Goal: Transaction & Acquisition: Purchase product/service

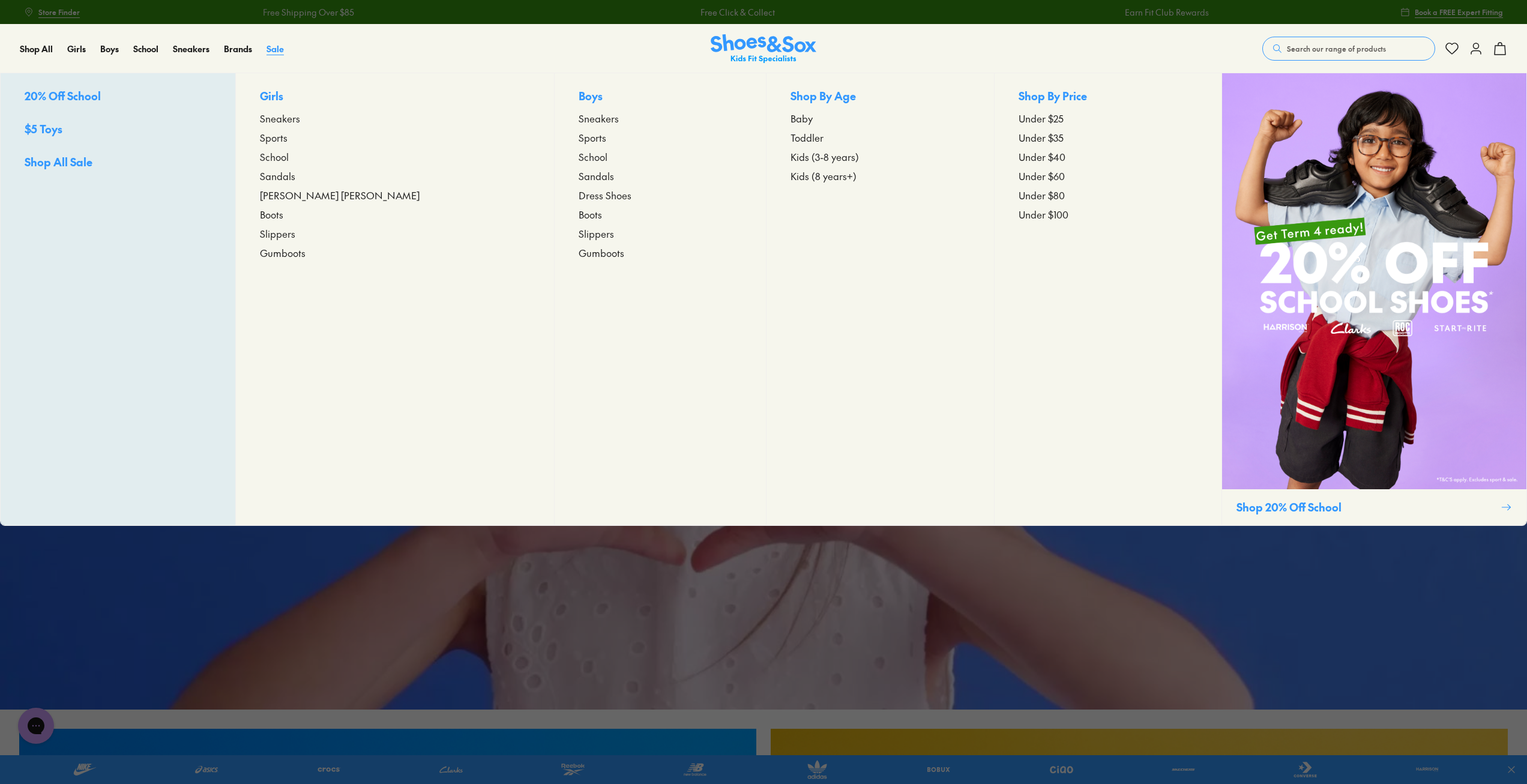
click at [271, 46] on span "Sale" at bounding box center [276, 48] width 18 height 12
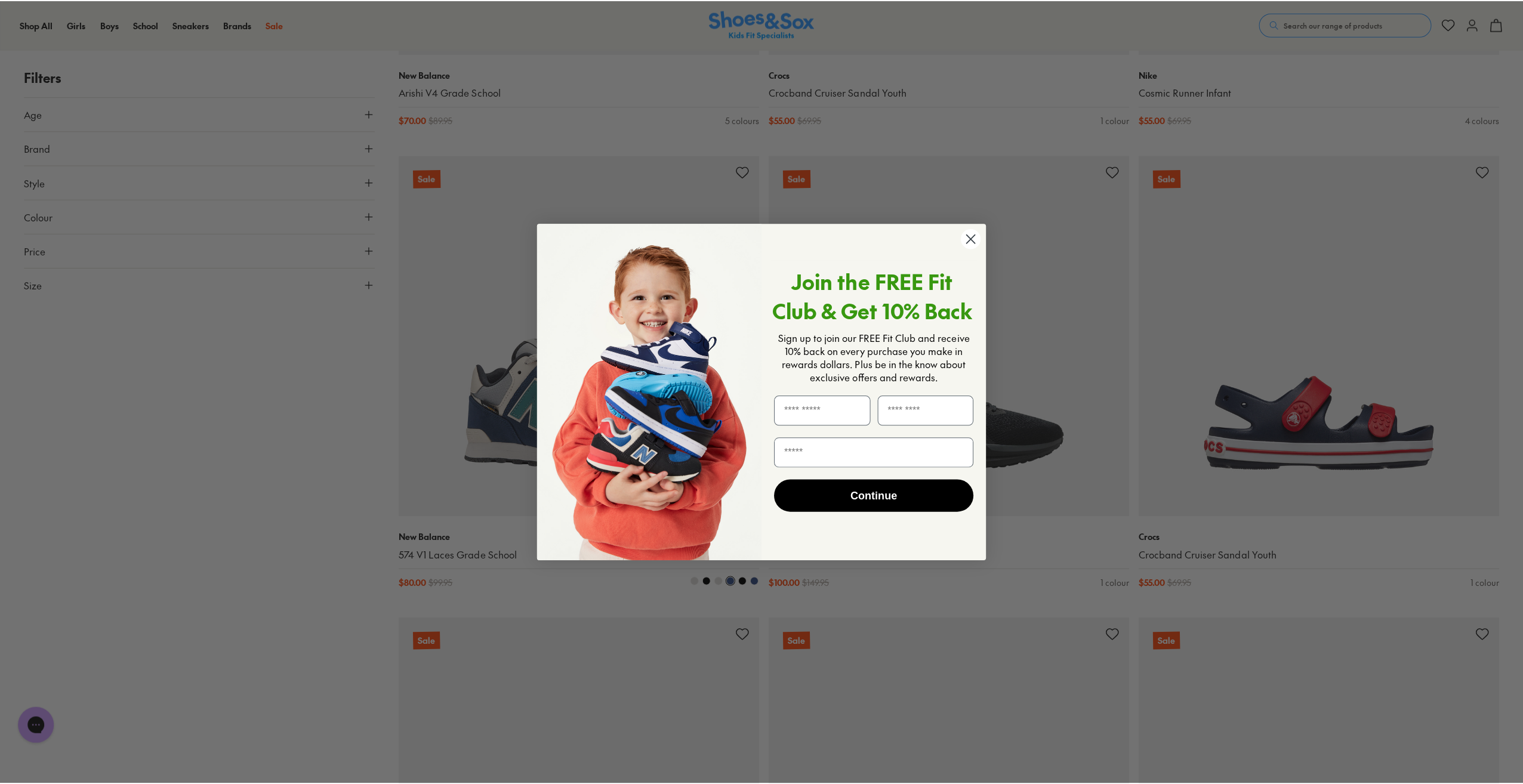
scroll to position [2391, 0]
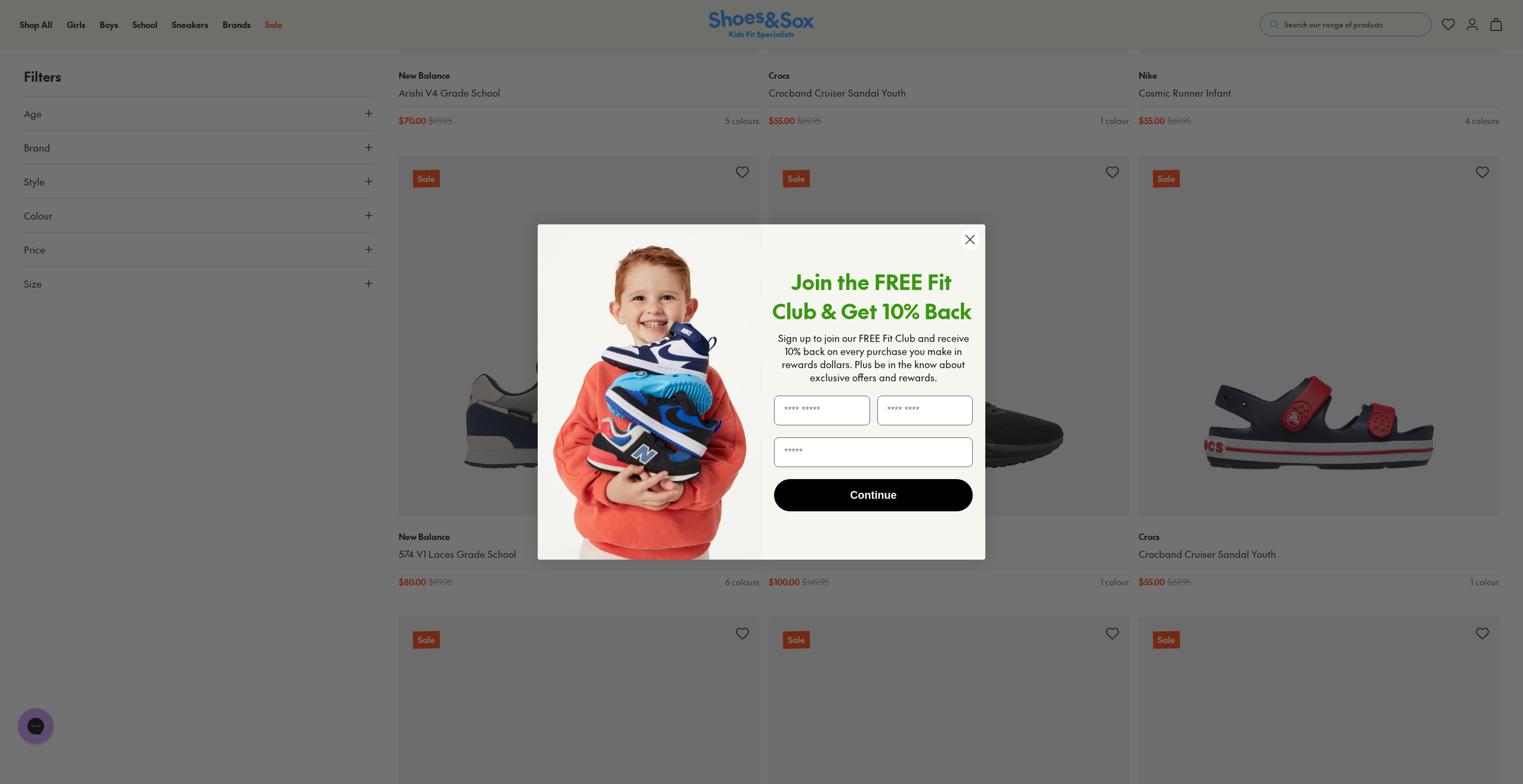
click at [974, 239] on circle "Close dialog" at bounding box center [970, 239] width 20 height 20
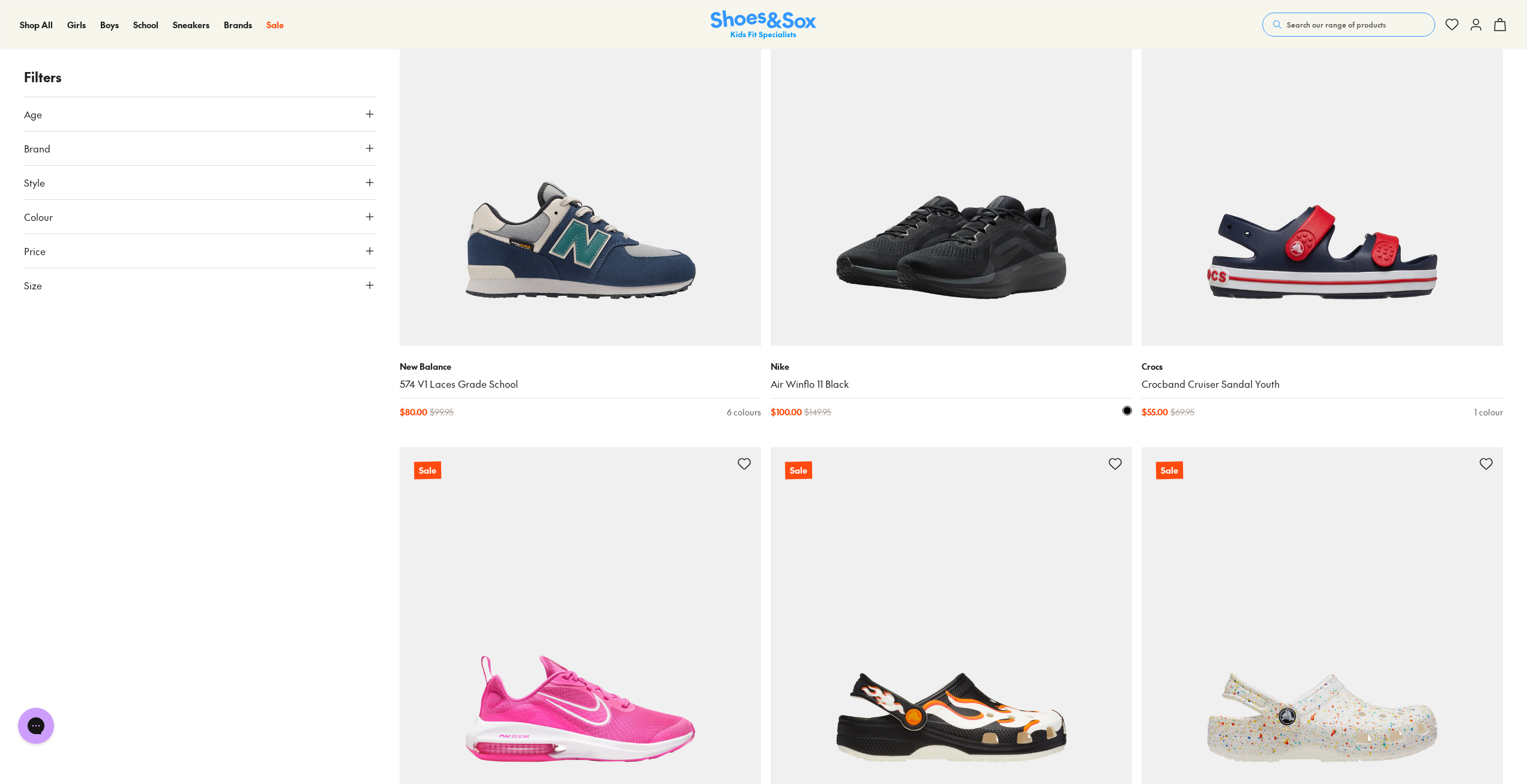
scroll to position [2641, 0]
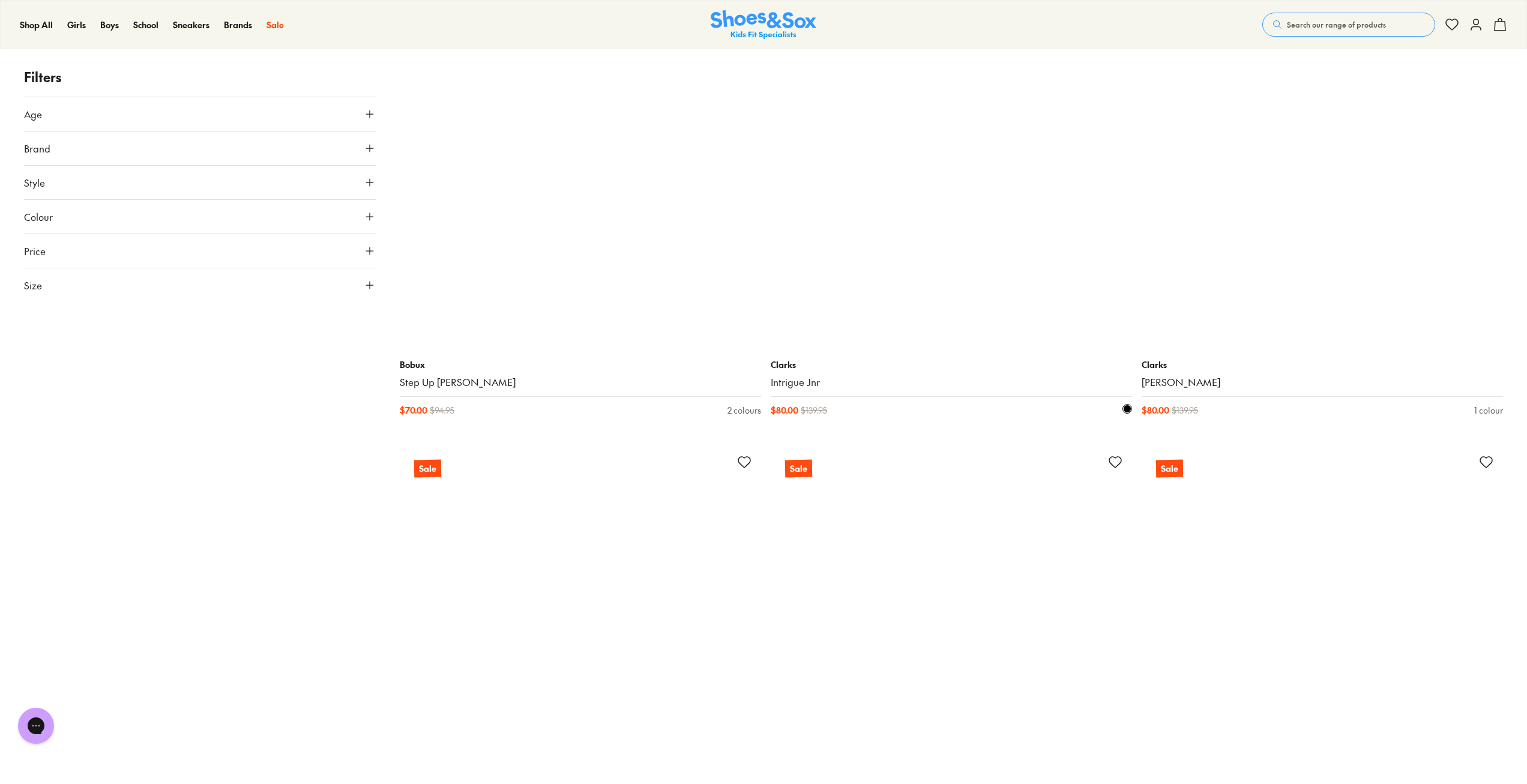
scroll to position [11767, 0]
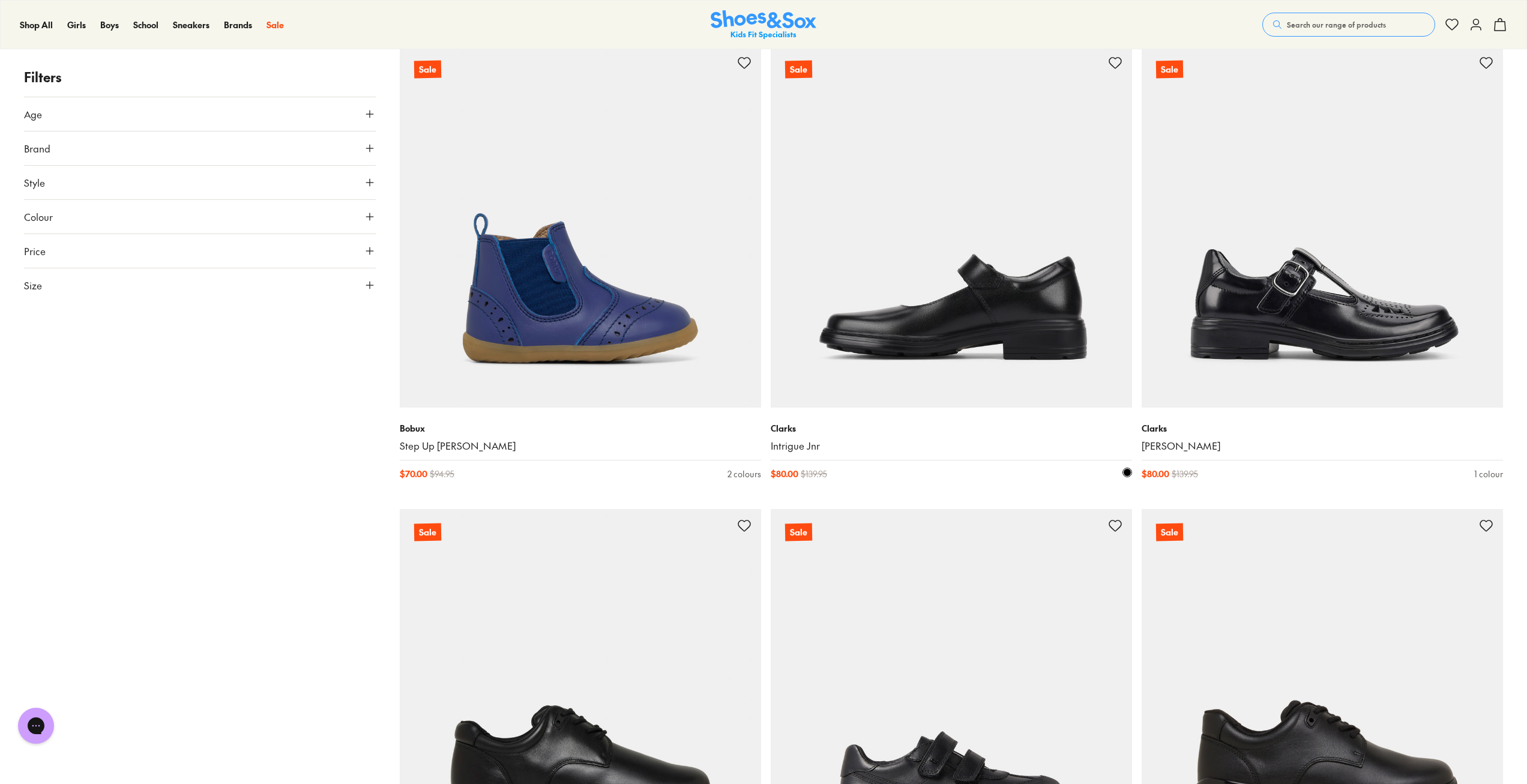
click at [957, 287] on img at bounding box center [951, 226] width 361 height 361
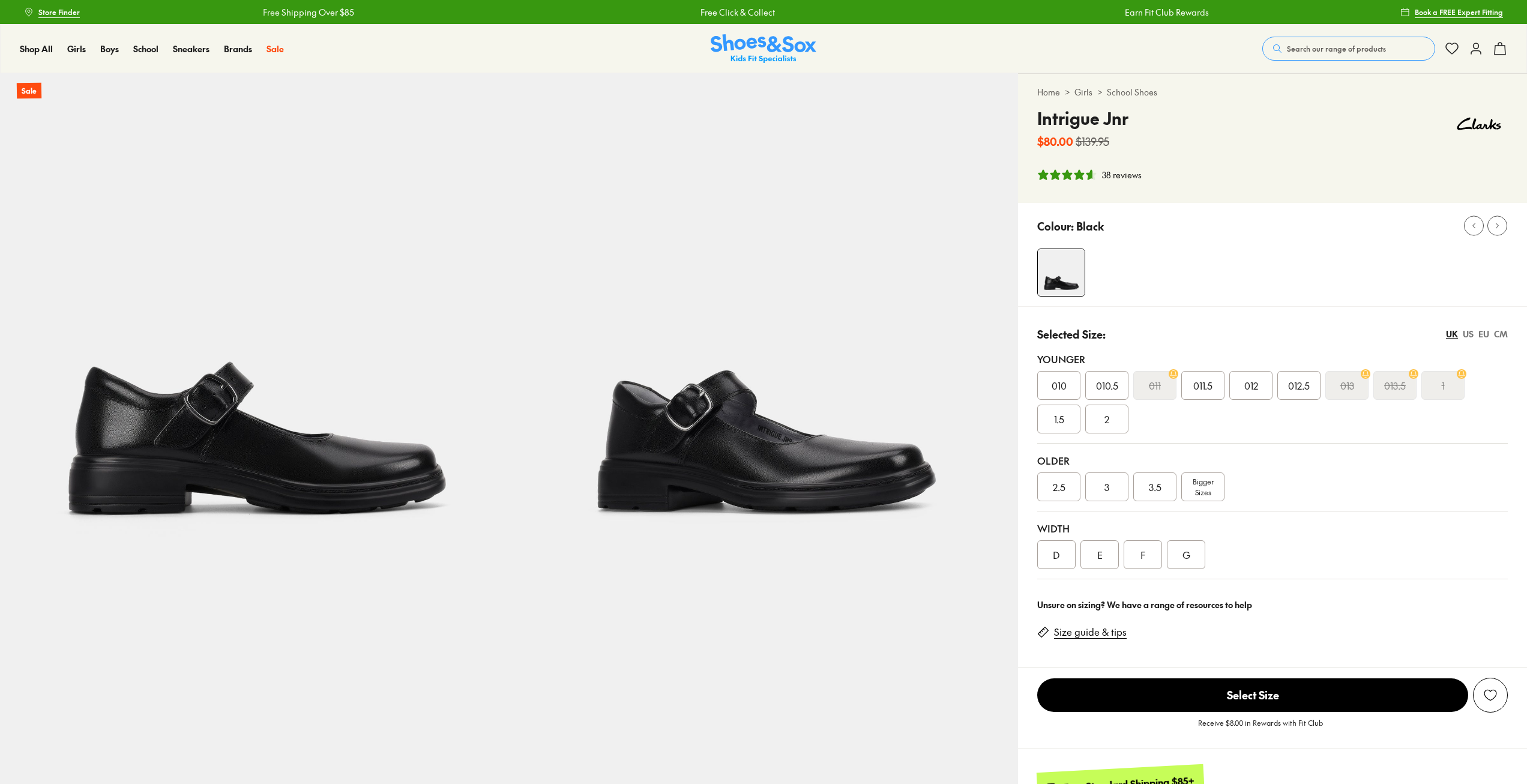
select select "*"
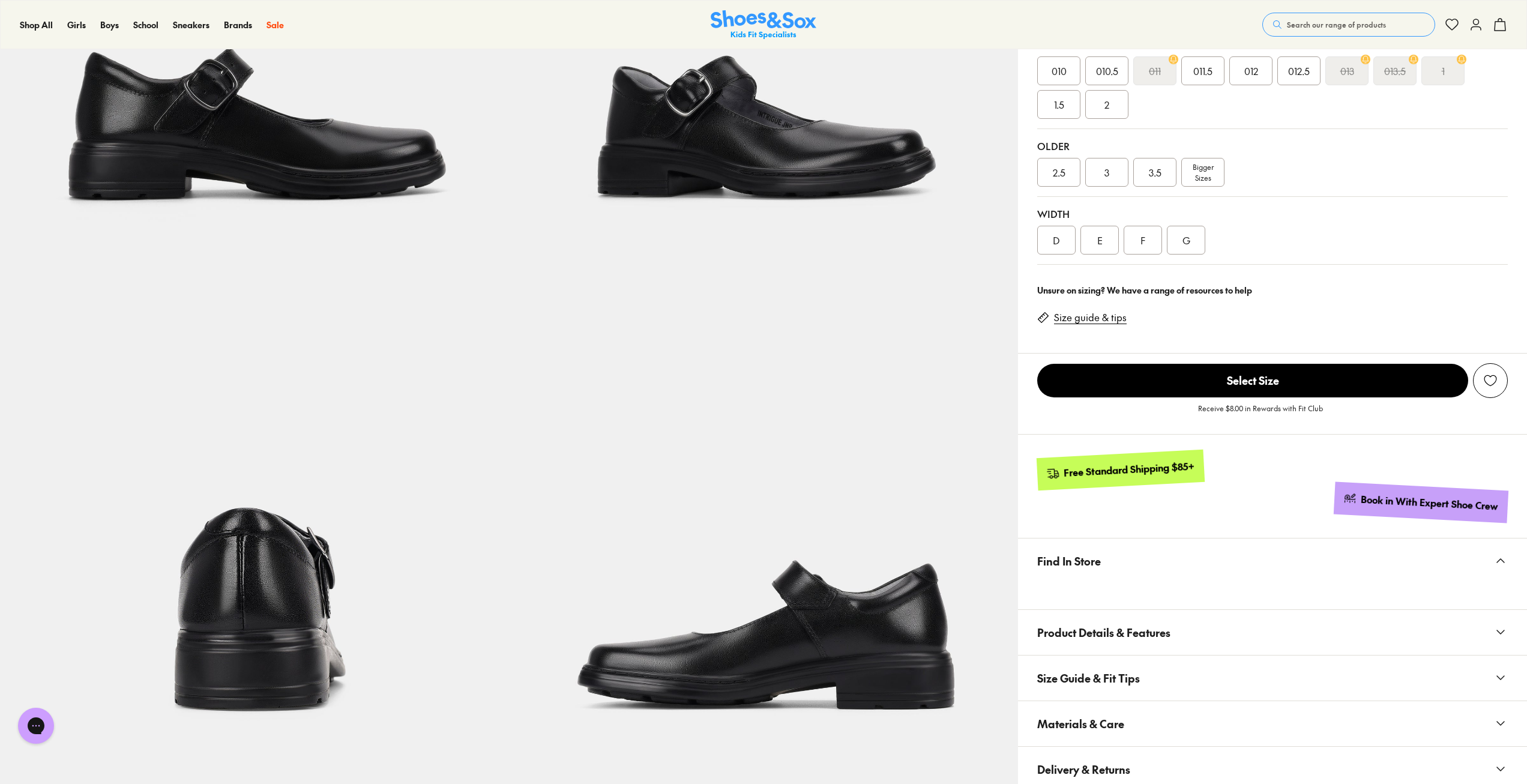
scroll to position [240, 0]
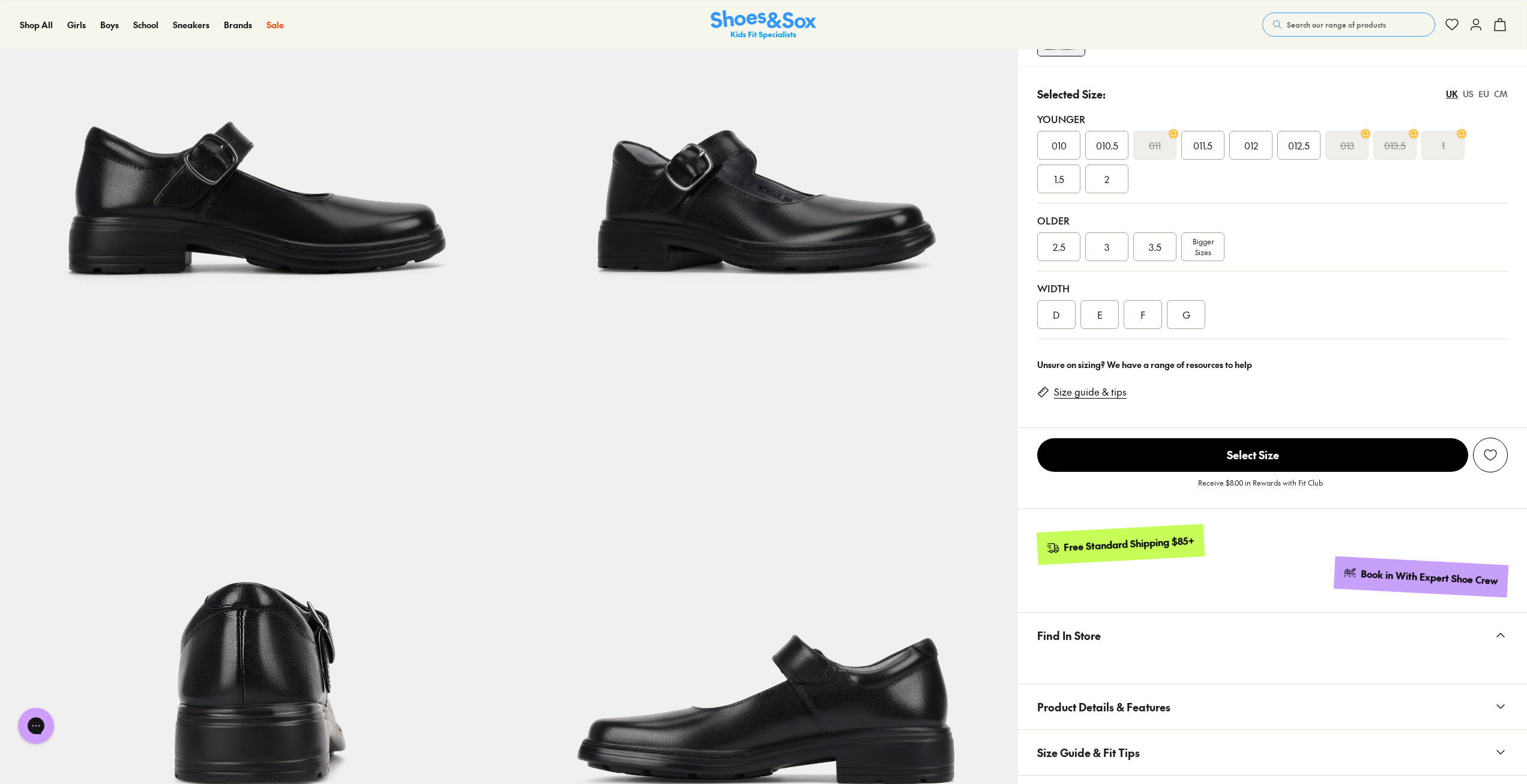
click at [1054, 181] on span "1.5" at bounding box center [1059, 179] width 10 height 14
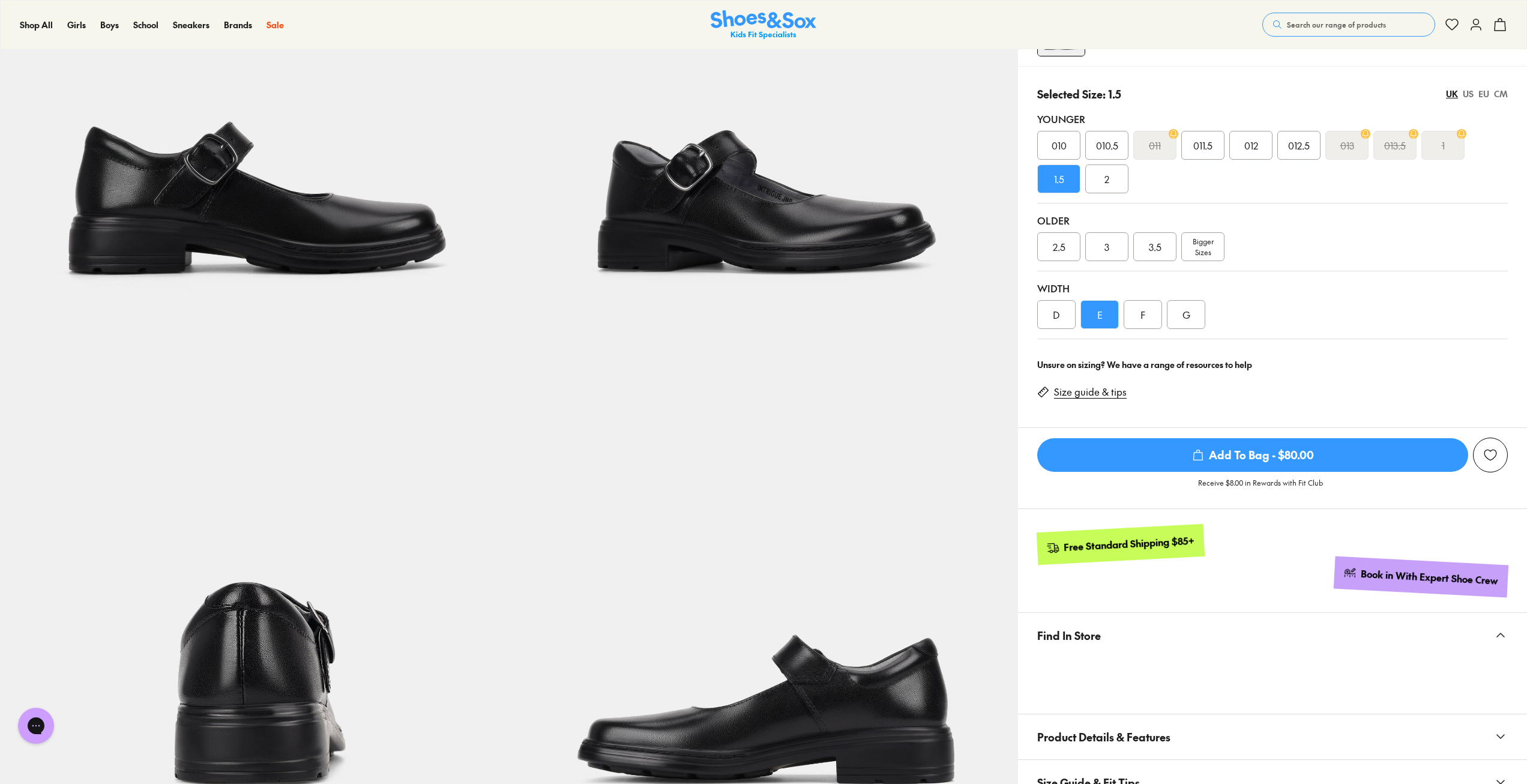
click at [1053, 310] on div "D" at bounding box center [1057, 314] width 39 height 29
click at [1090, 316] on div "E" at bounding box center [1100, 314] width 39 height 29
drag, startPoint x: 1132, startPoint y: 316, endPoint x: 1179, endPoint y: 316, distance: 47.0
click at [1132, 316] on div "F" at bounding box center [1143, 314] width 39 height 29
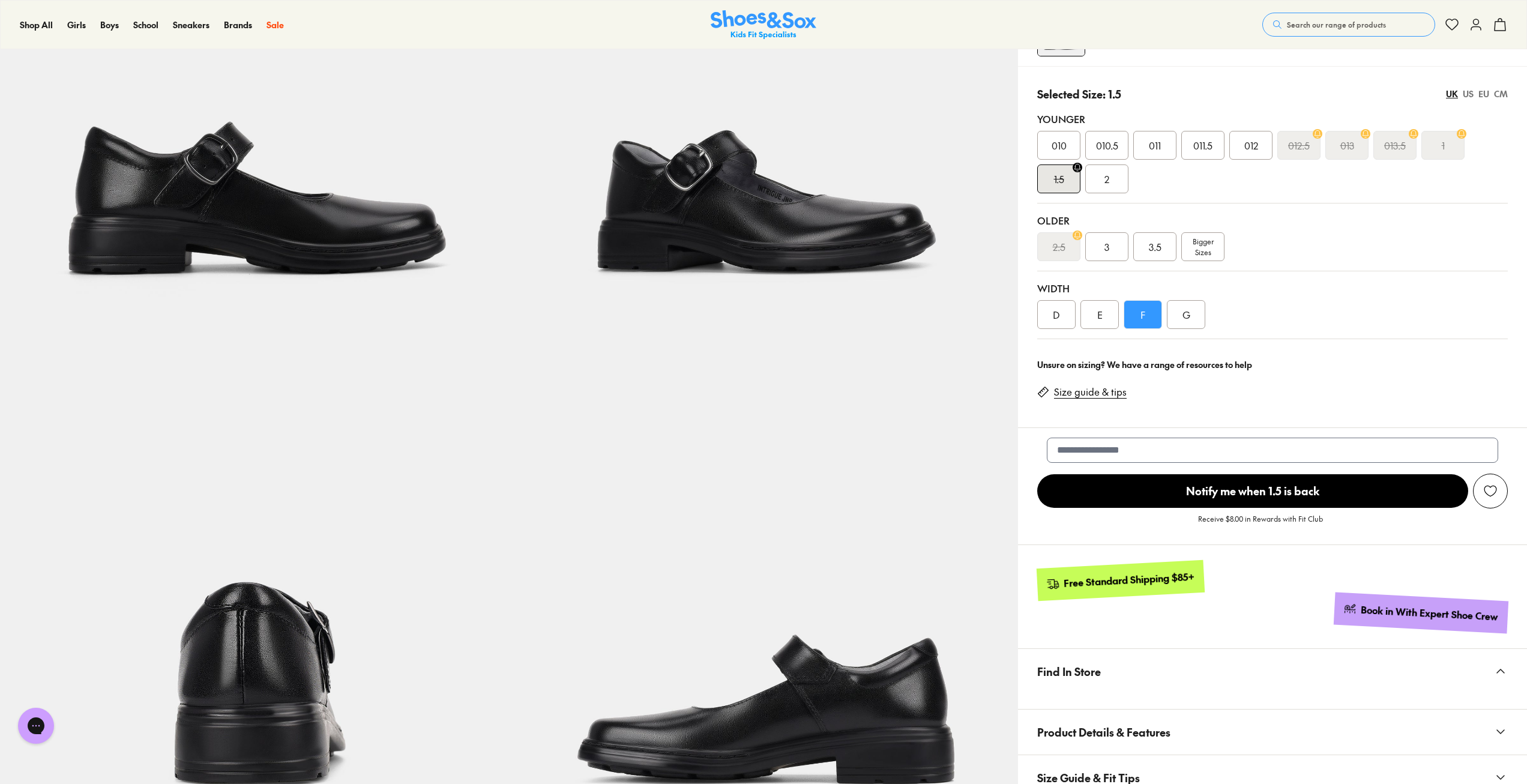
click at [1183, 314] on div "G" at bounding box center [1186, 314] width 39 height 29
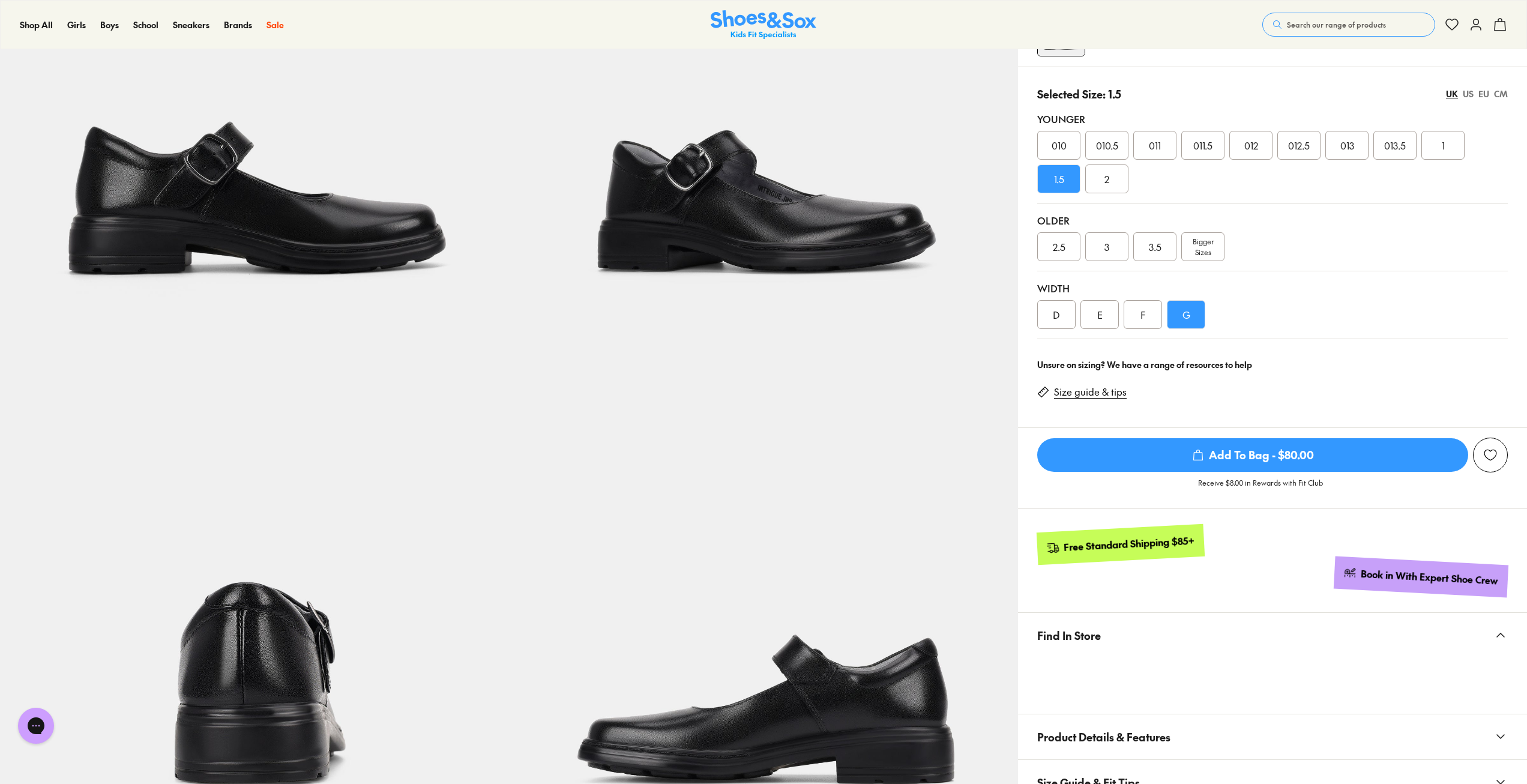
click at [1061, 314] on div "D" at bounding box center [1057, 314] width 39 height 29
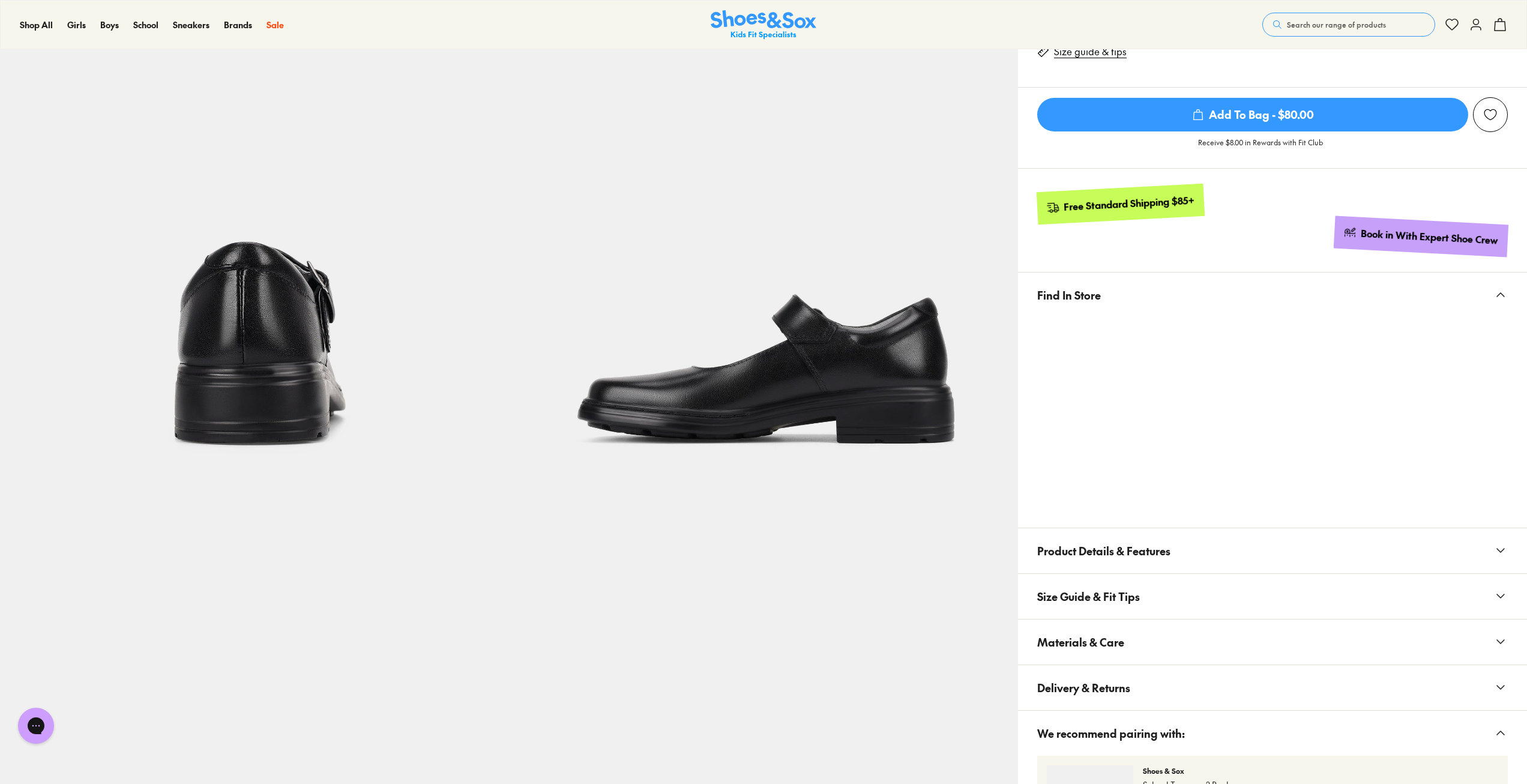
scroll to position [601, 0]
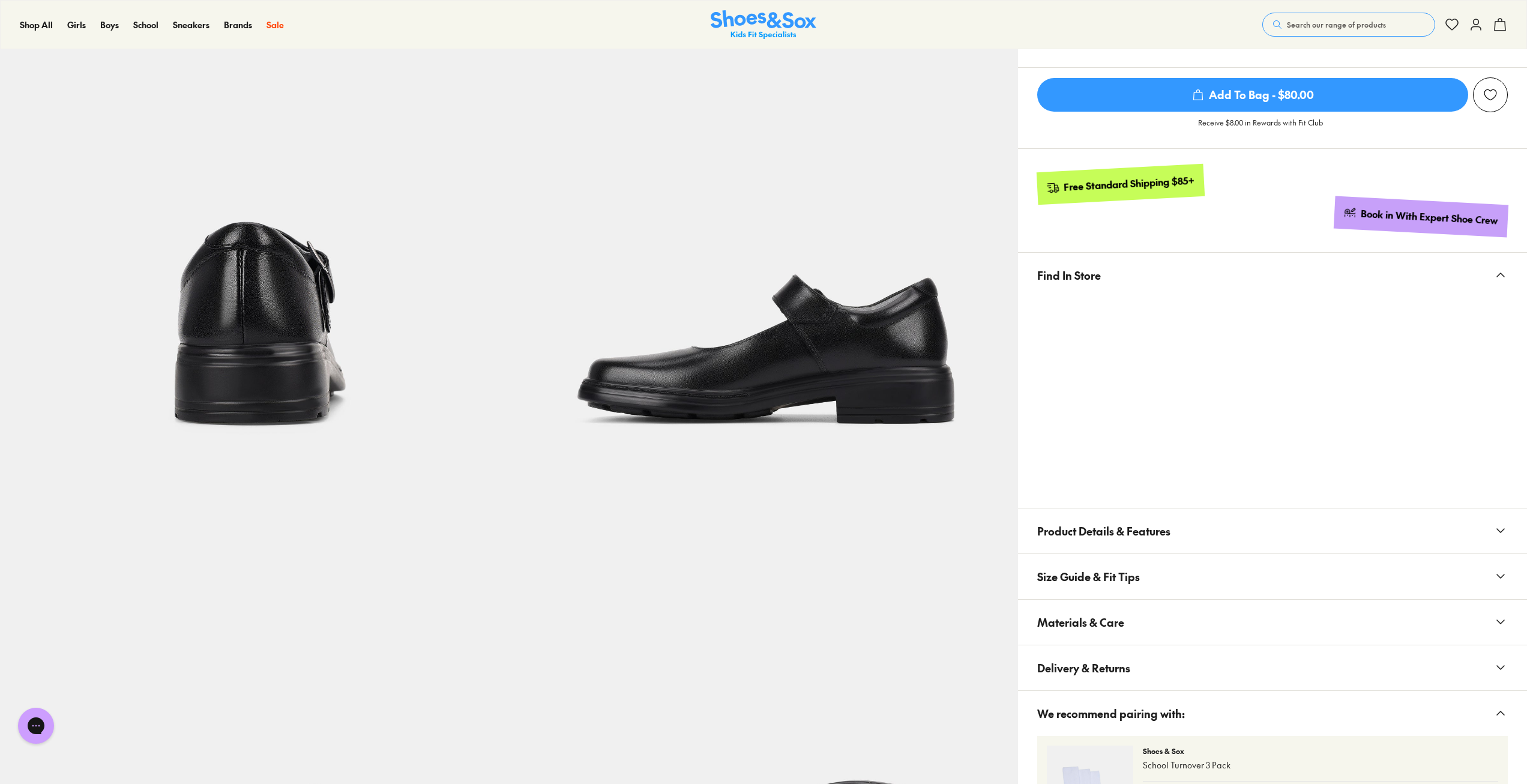
click at [1503, 529] on use at bounding box center [1500, 531] width 7 height 3
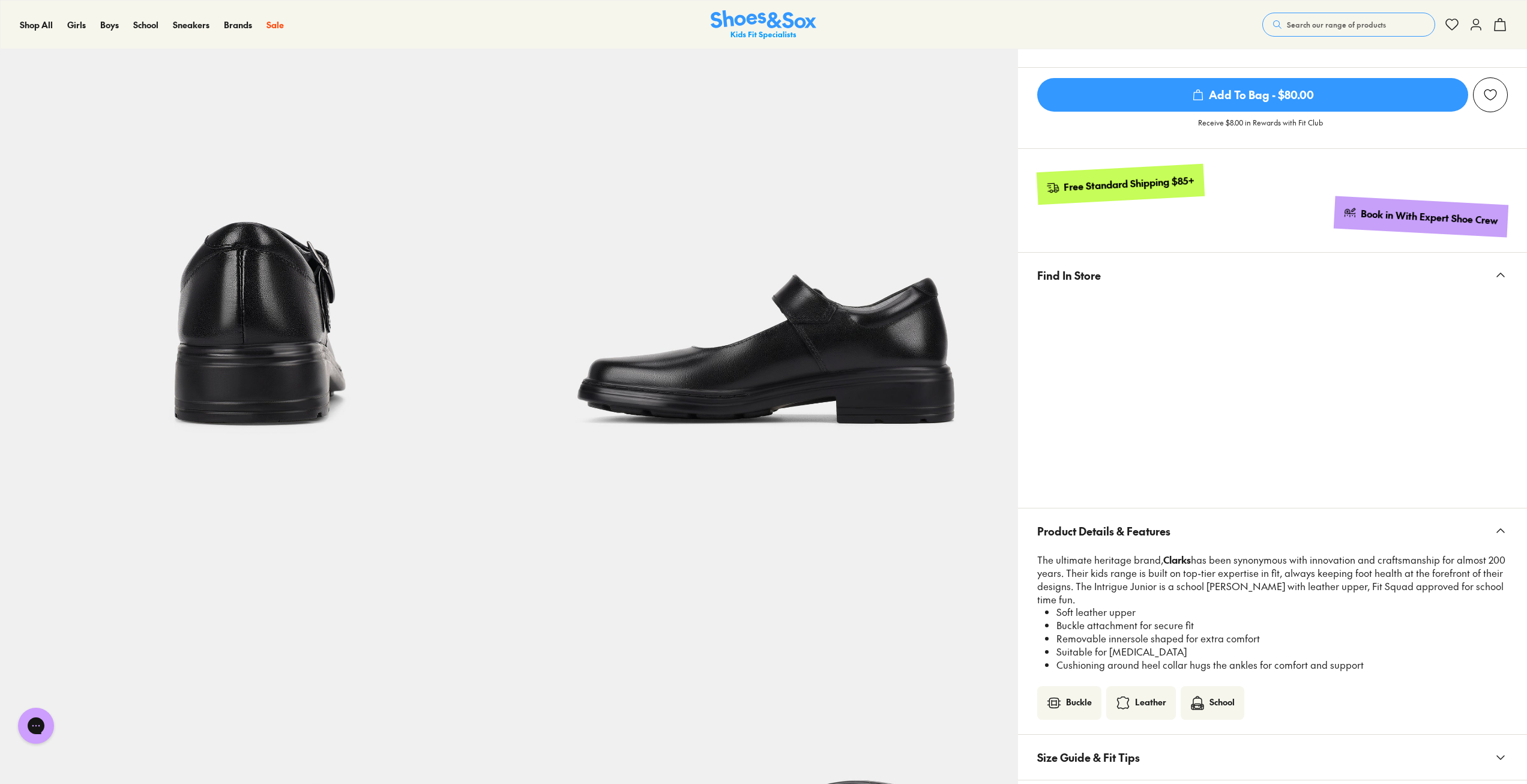
click at [1503, 529] on use at bounding box center [1500, 531] width 7 height 3
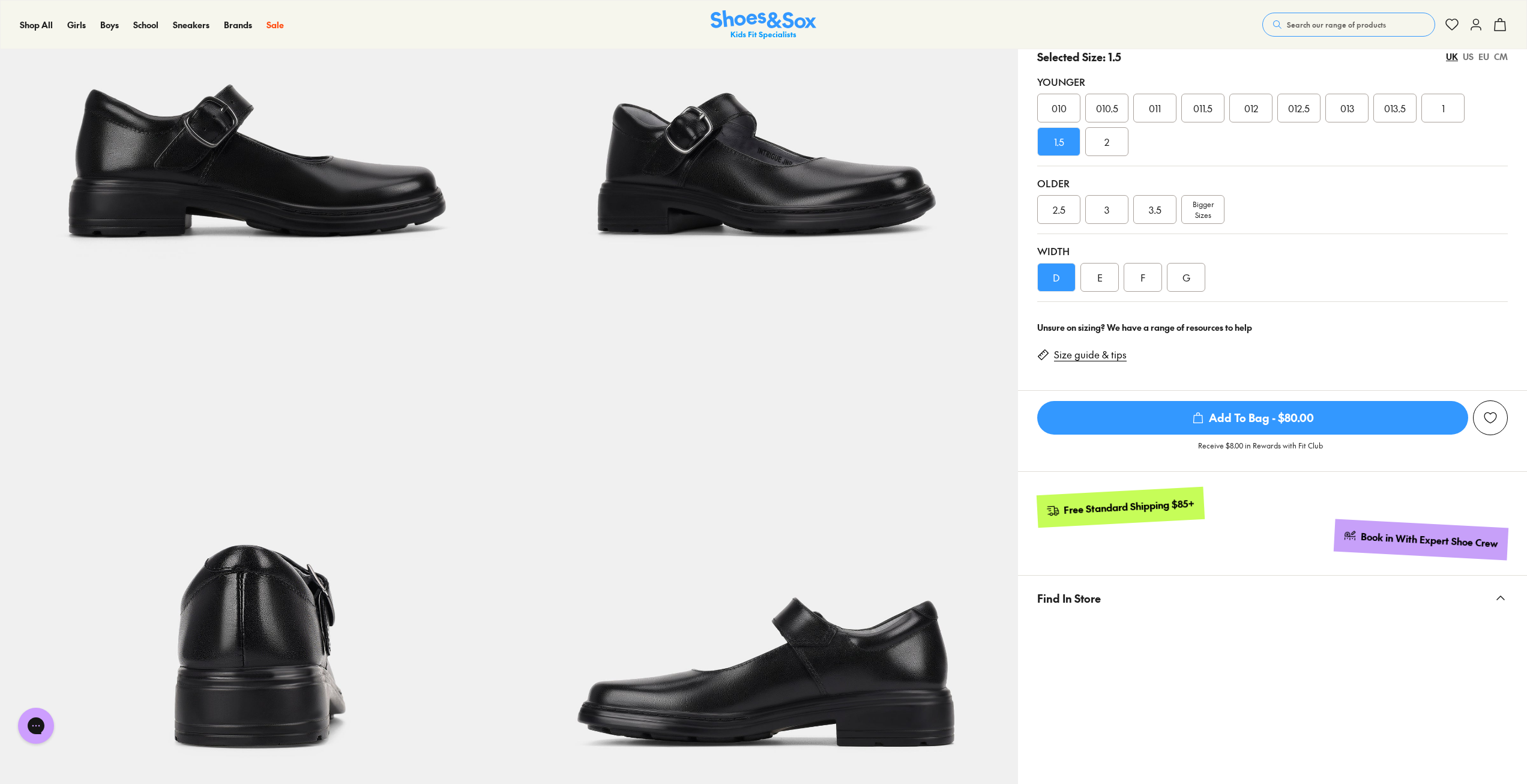
scroll to position [180, 0]
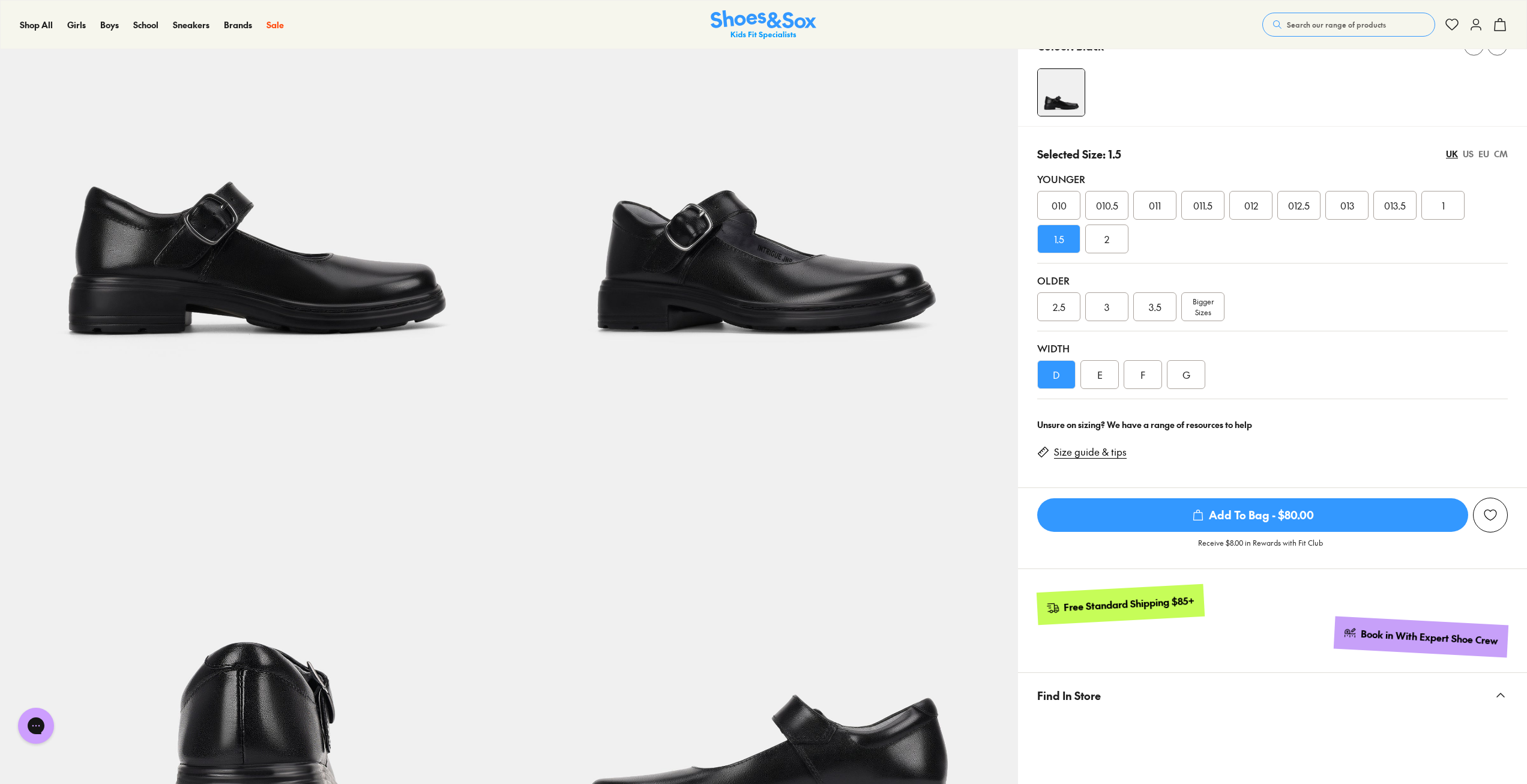
click at [1088, 371] on div "E" at bounding box center [1100, 375] width 39 height 29
click at [1135, 379] on div "F" at bounding box center [1143, 375] width 39 height 29
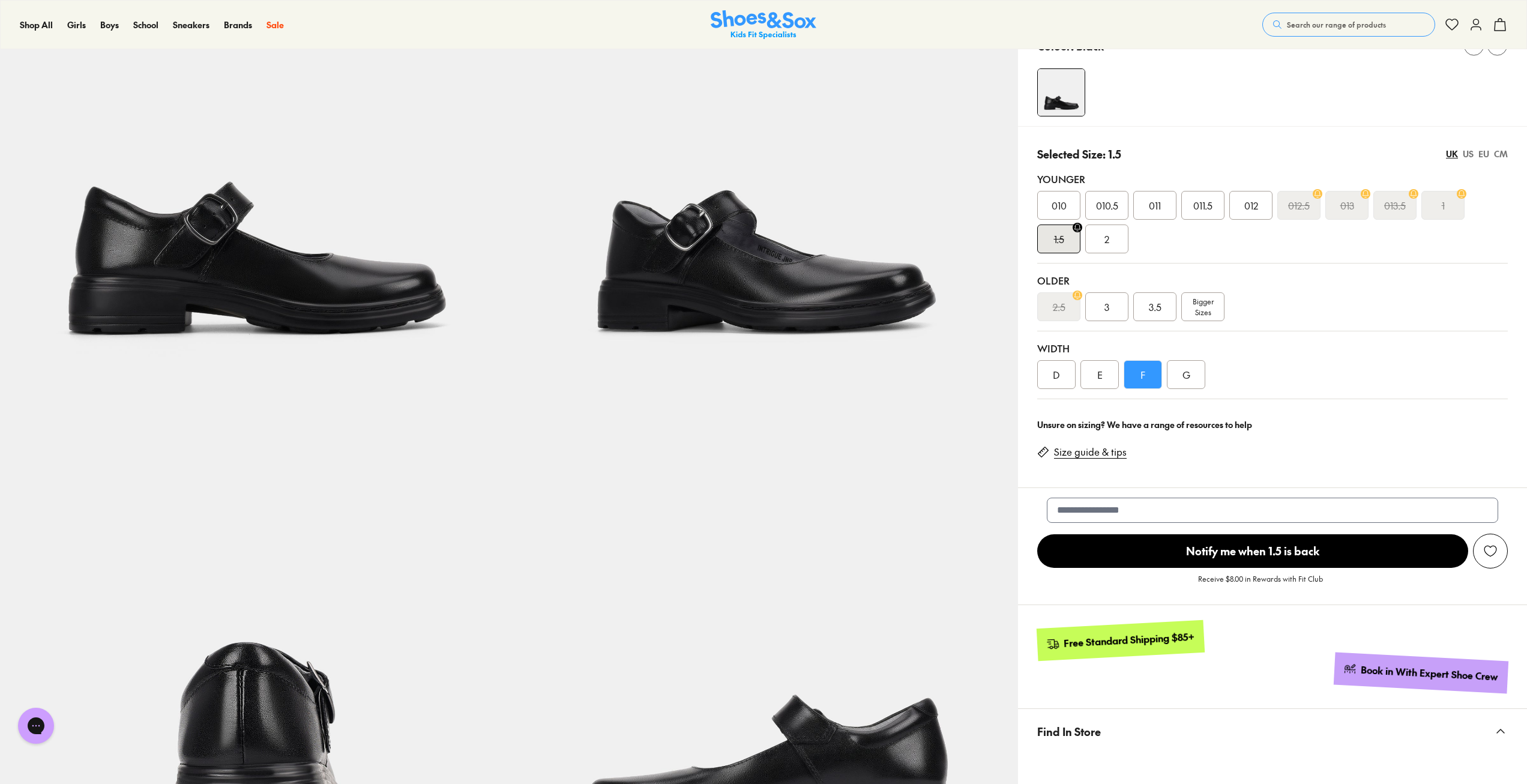
click at [1195, 378] on div "G" at bounding box center [1186, 375] width 39 height 29
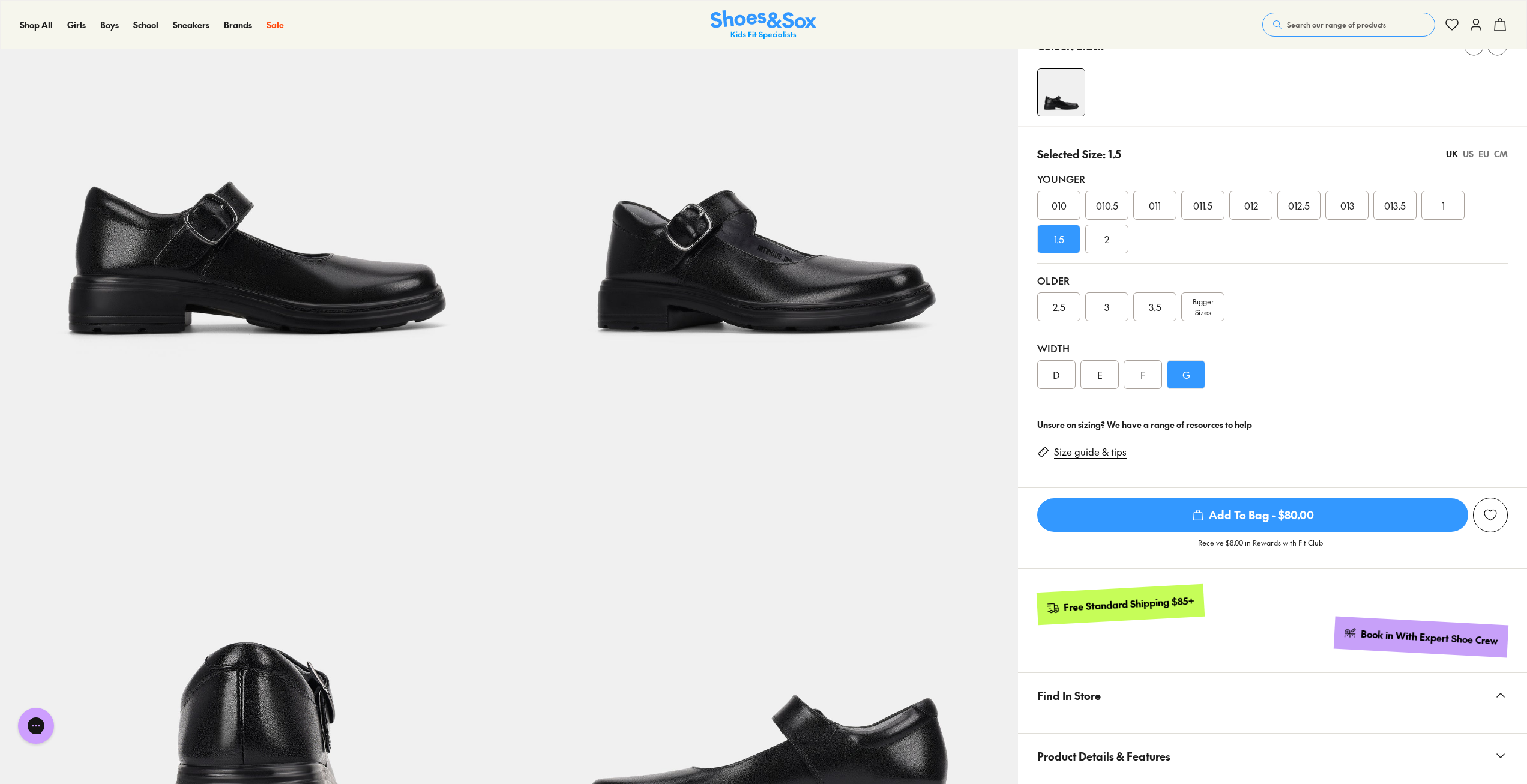
click at [1108, 377] on div "E" at bounding box center [1100, 375] width 39 height 29
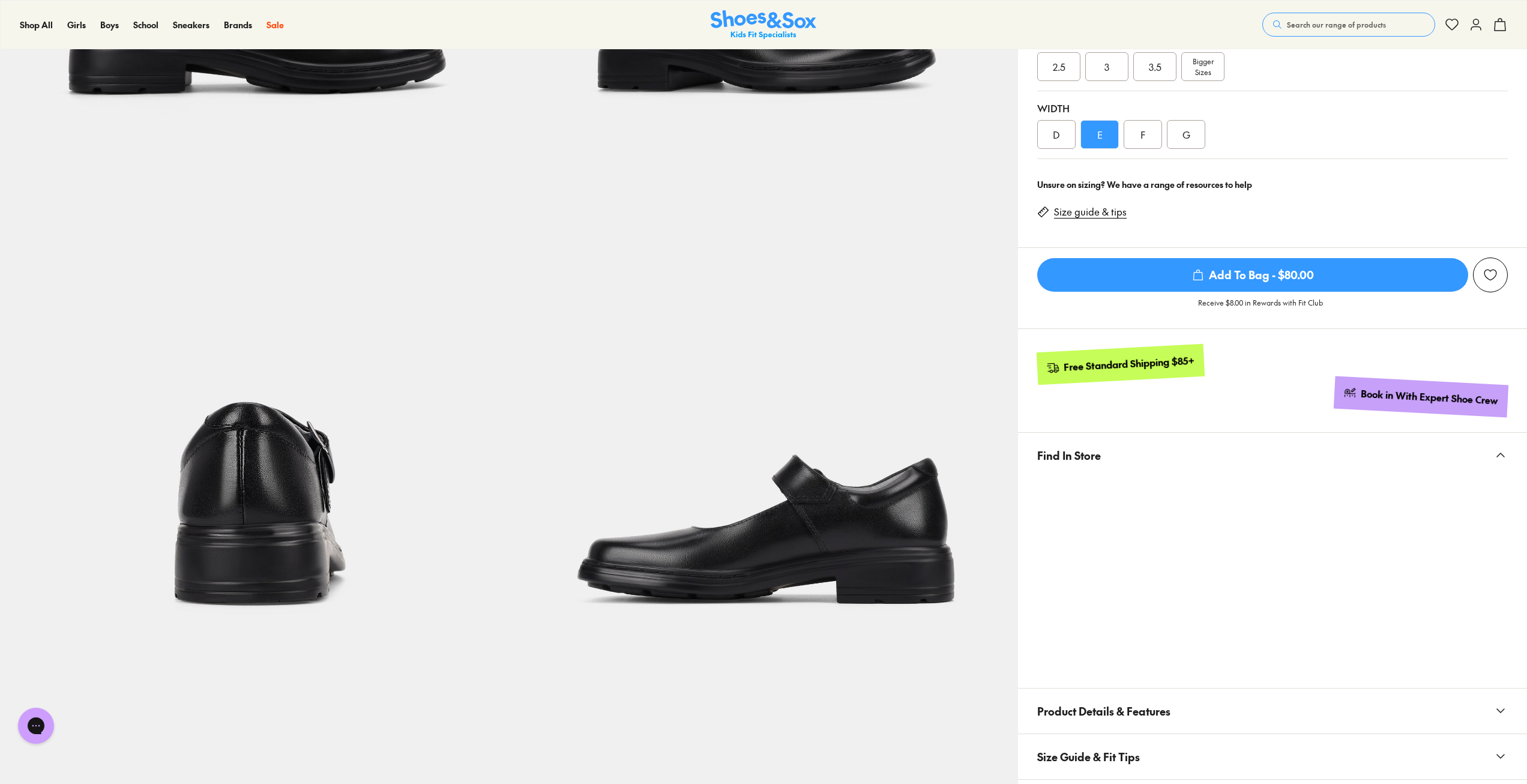
scroll to position [120, 0]
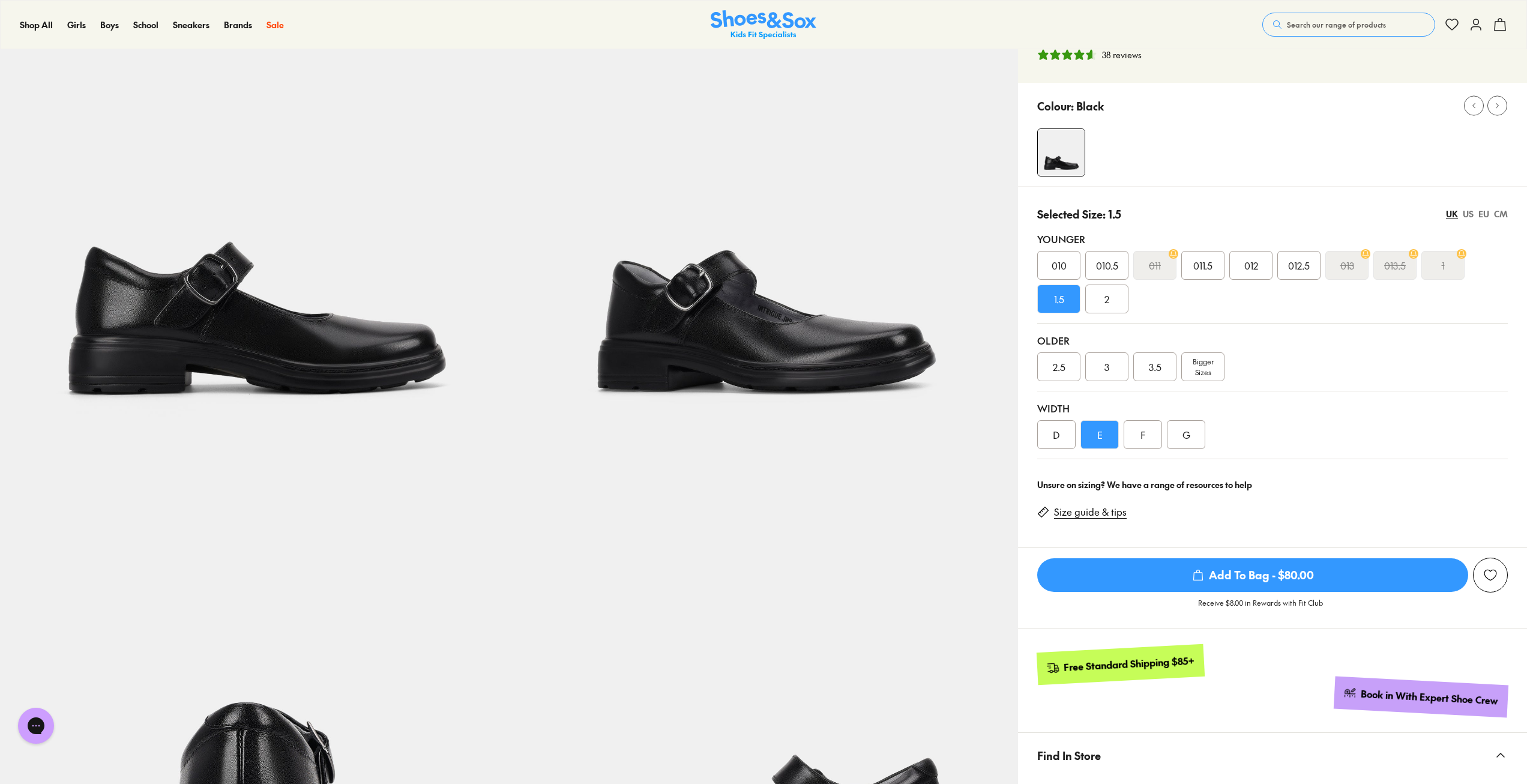
click at [1052, 433] on div "D" at bounding box center [1057, 435] width 39 height 29
click at [1103, 436] on div "E" at bounding box center [1100, 435] width 39 height 29
click at [1147, 423] on div "F" at bounding box center [1143, 435] width 39 height 29
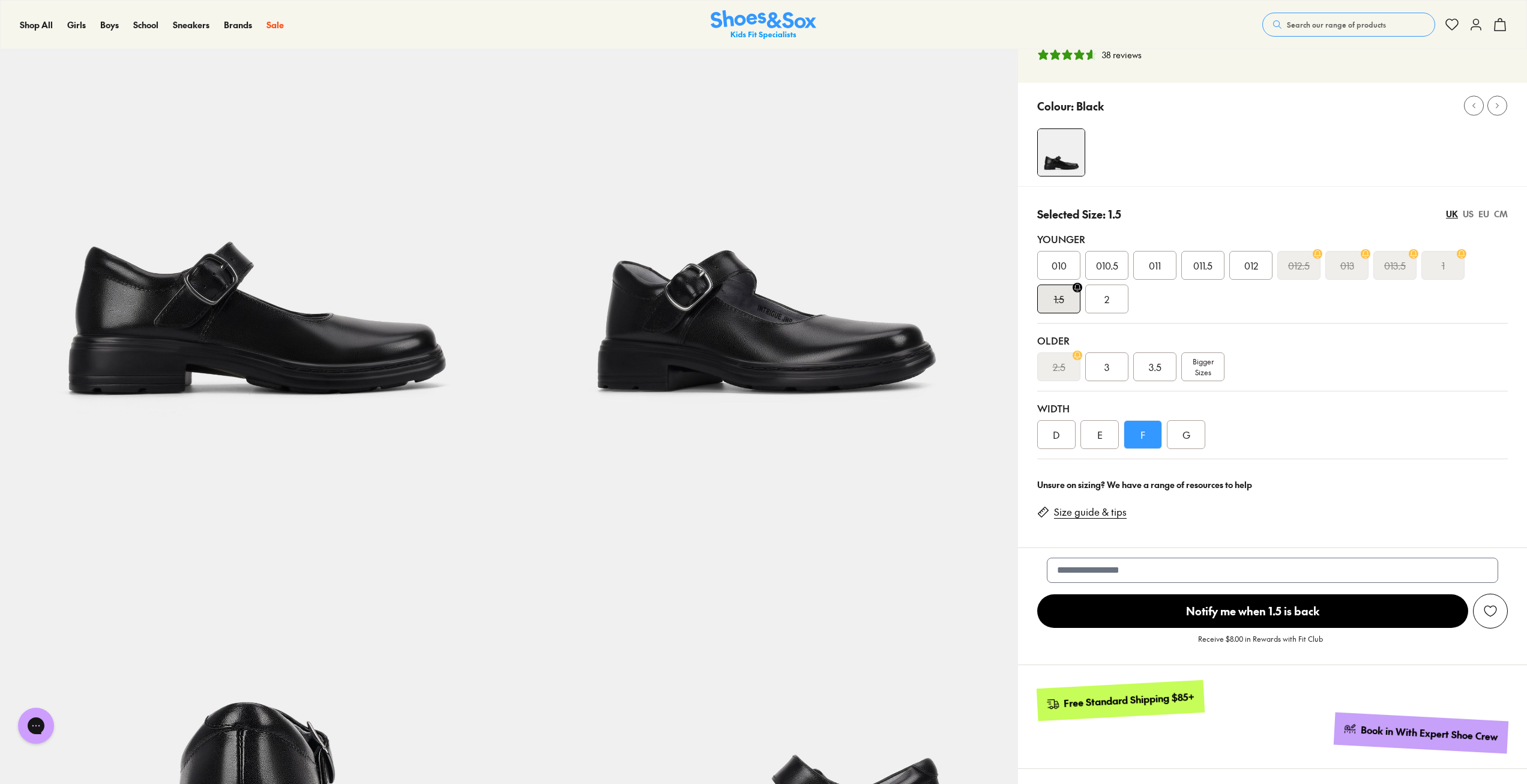
click at [1058, 433] on div "D" at bounding box center [1057, 435] width 39 height 29
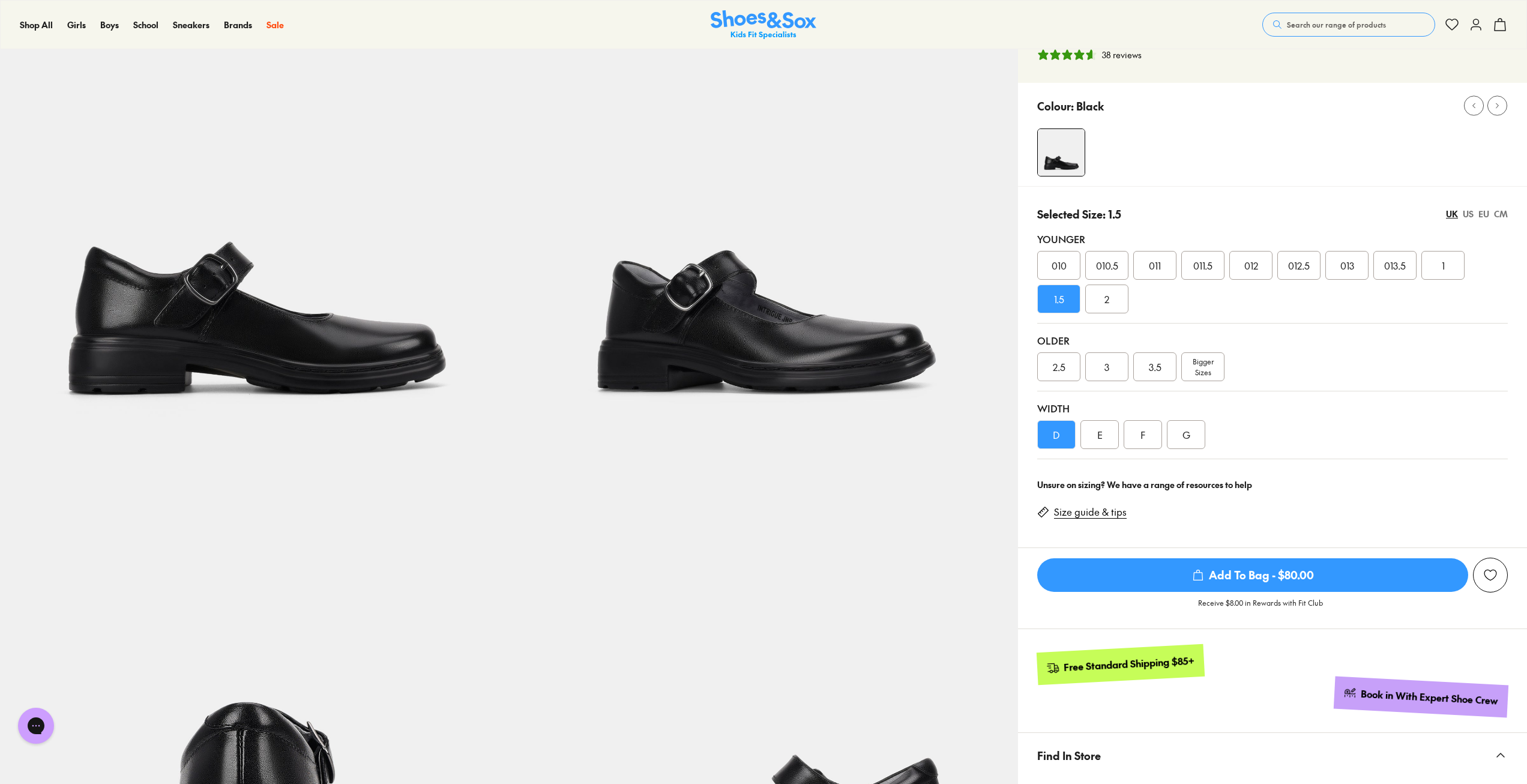
click at [1248, 573] on span "Add To Bag - $80.00" at bounding box center [1253, 575] width 431 height 34
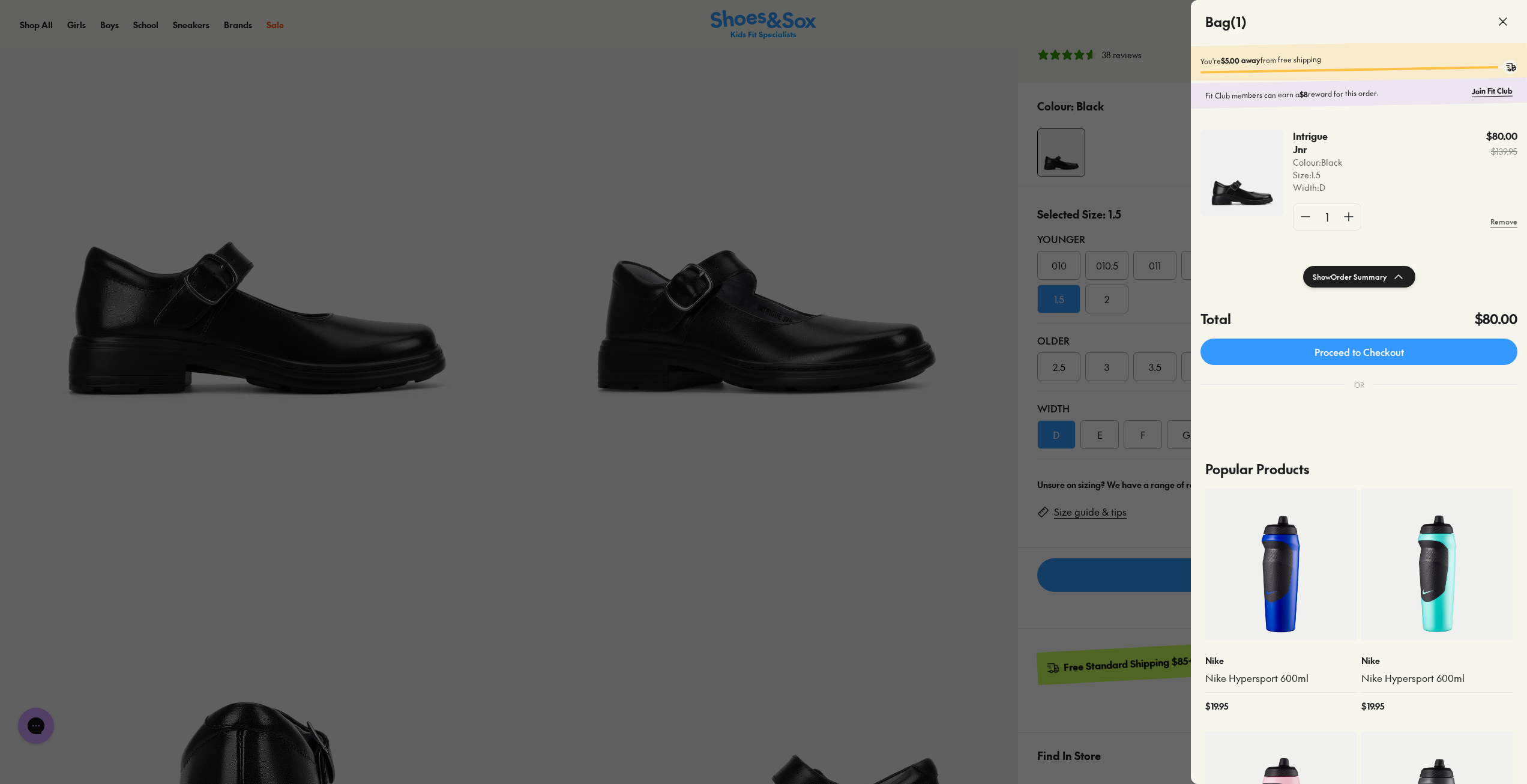
click at [916, 109] on div at bounding box center [763, 392] width 1527 height 784
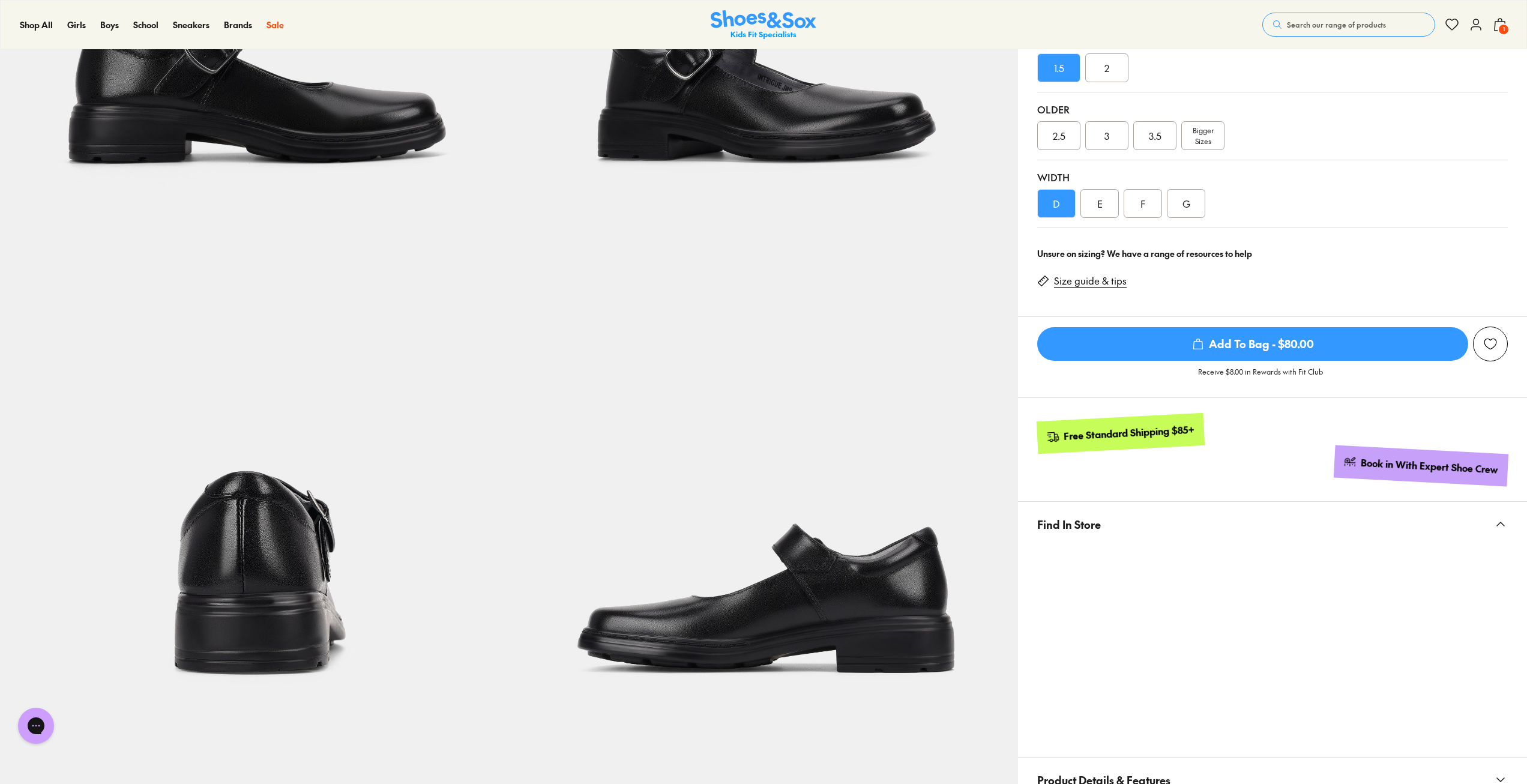
scroll to position [360, 0]
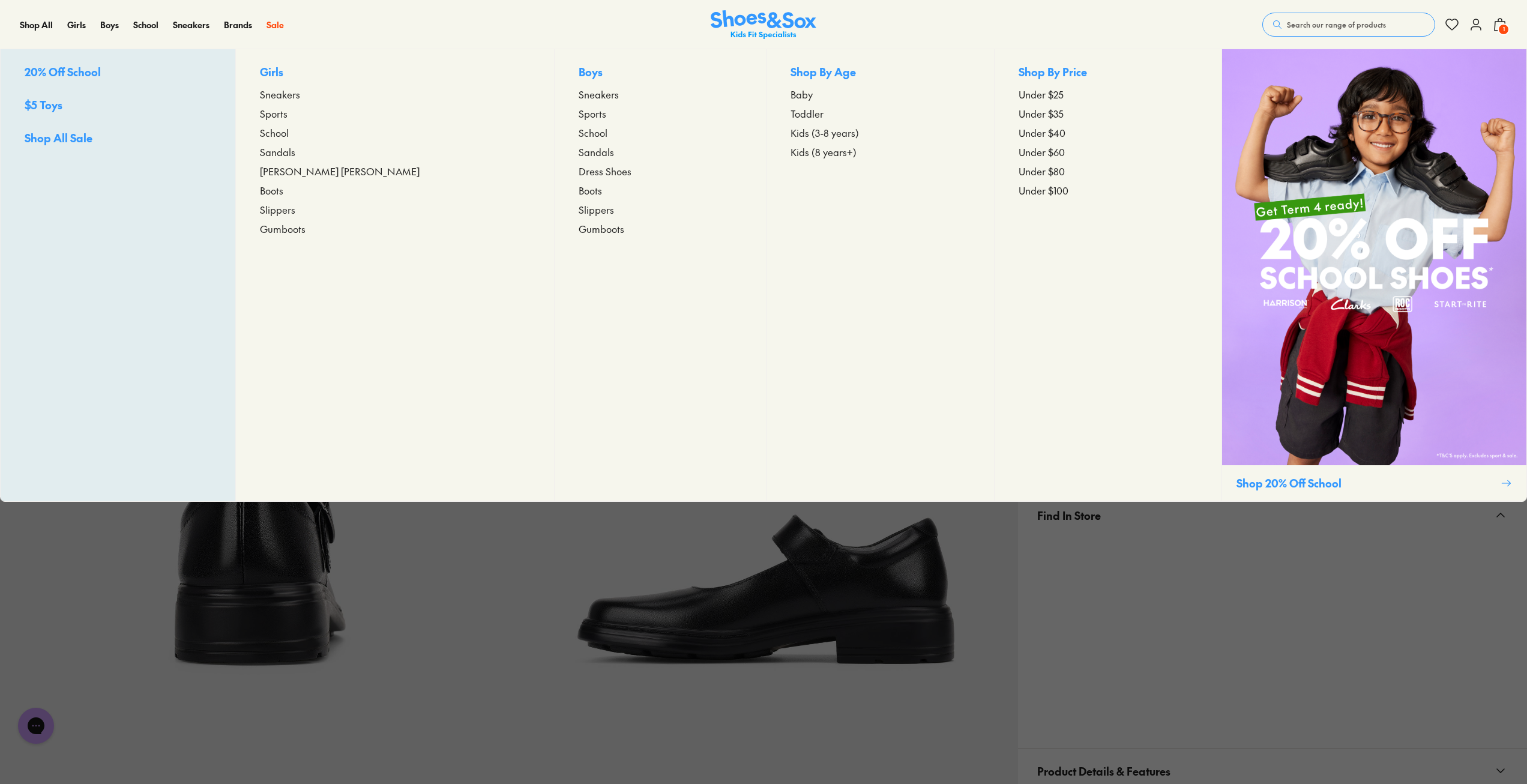
click at [579, 133] on span "School" at bounding box center [593, 133] width 29 height 14
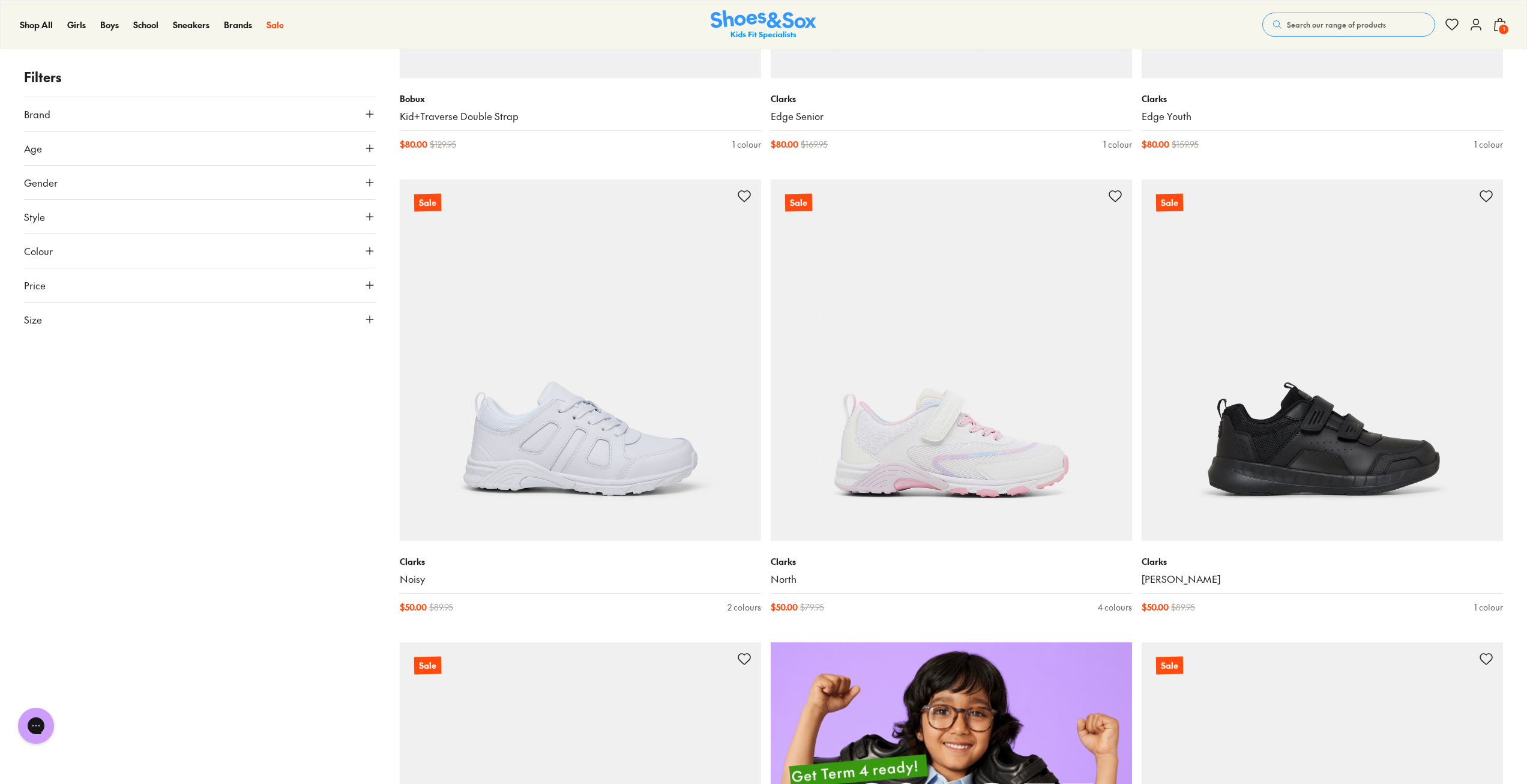
scroll to position [480, 0]
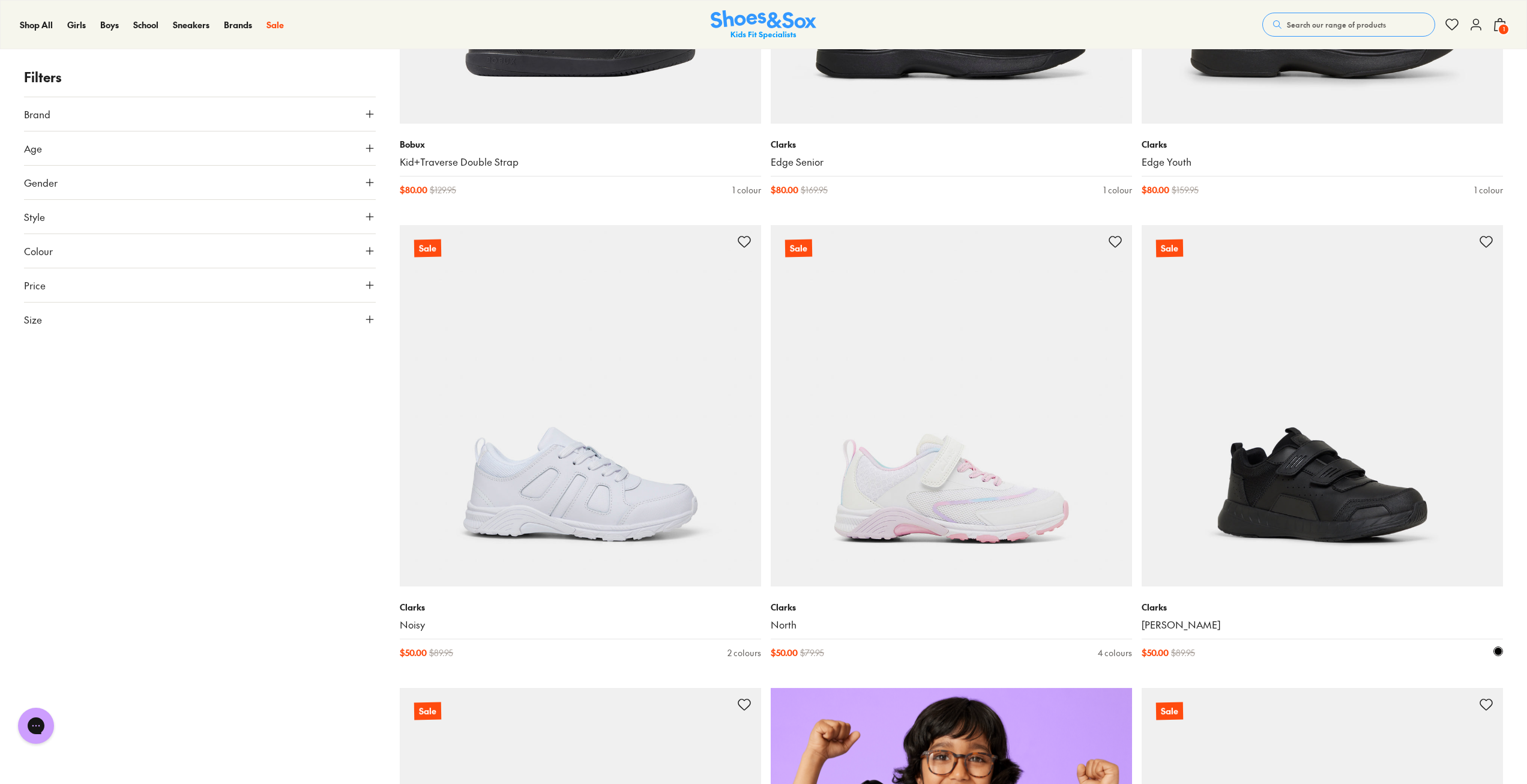
click at [1342, 503] on img at bounding box center [1322, 405] width 361 height 361
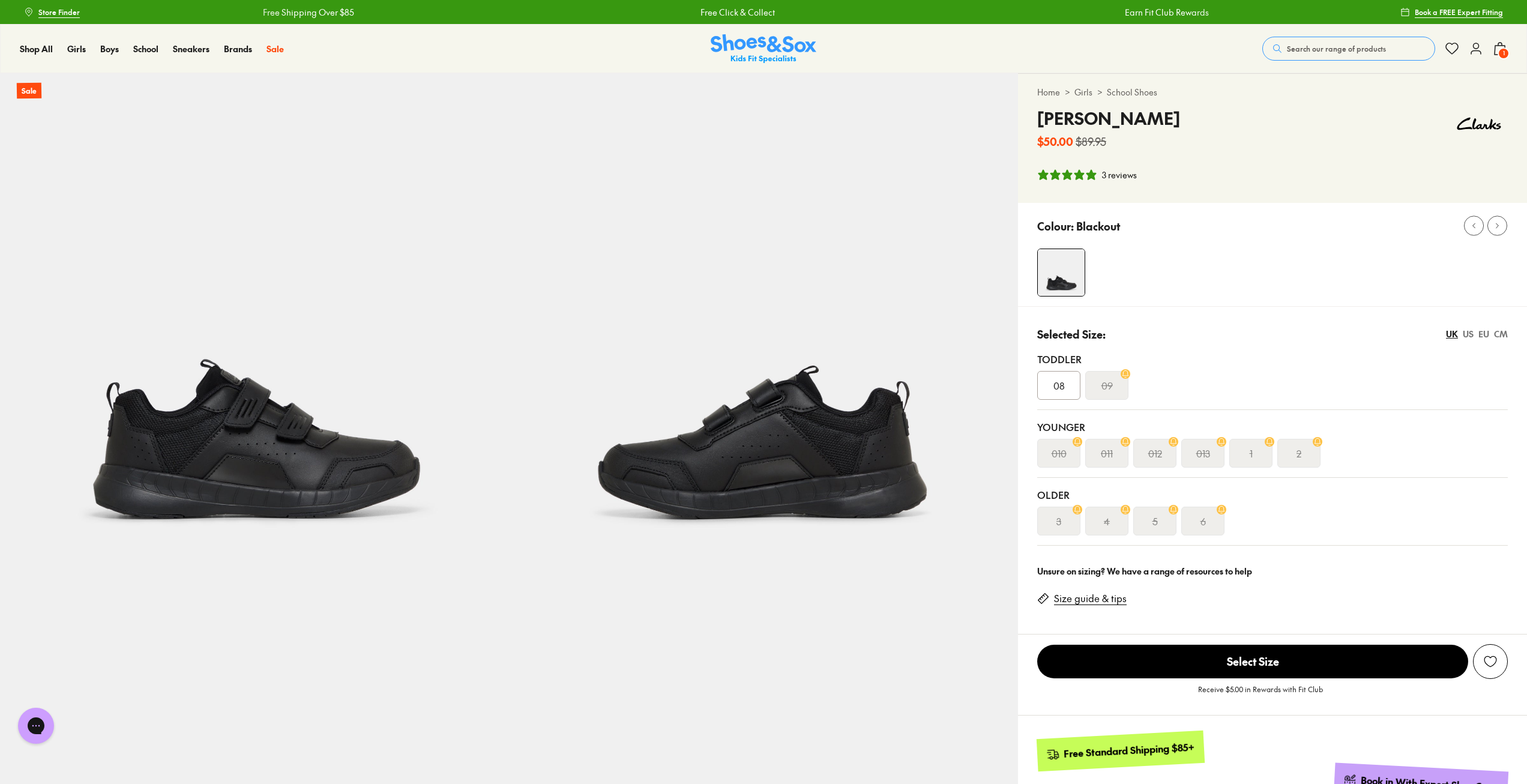
select select "*"
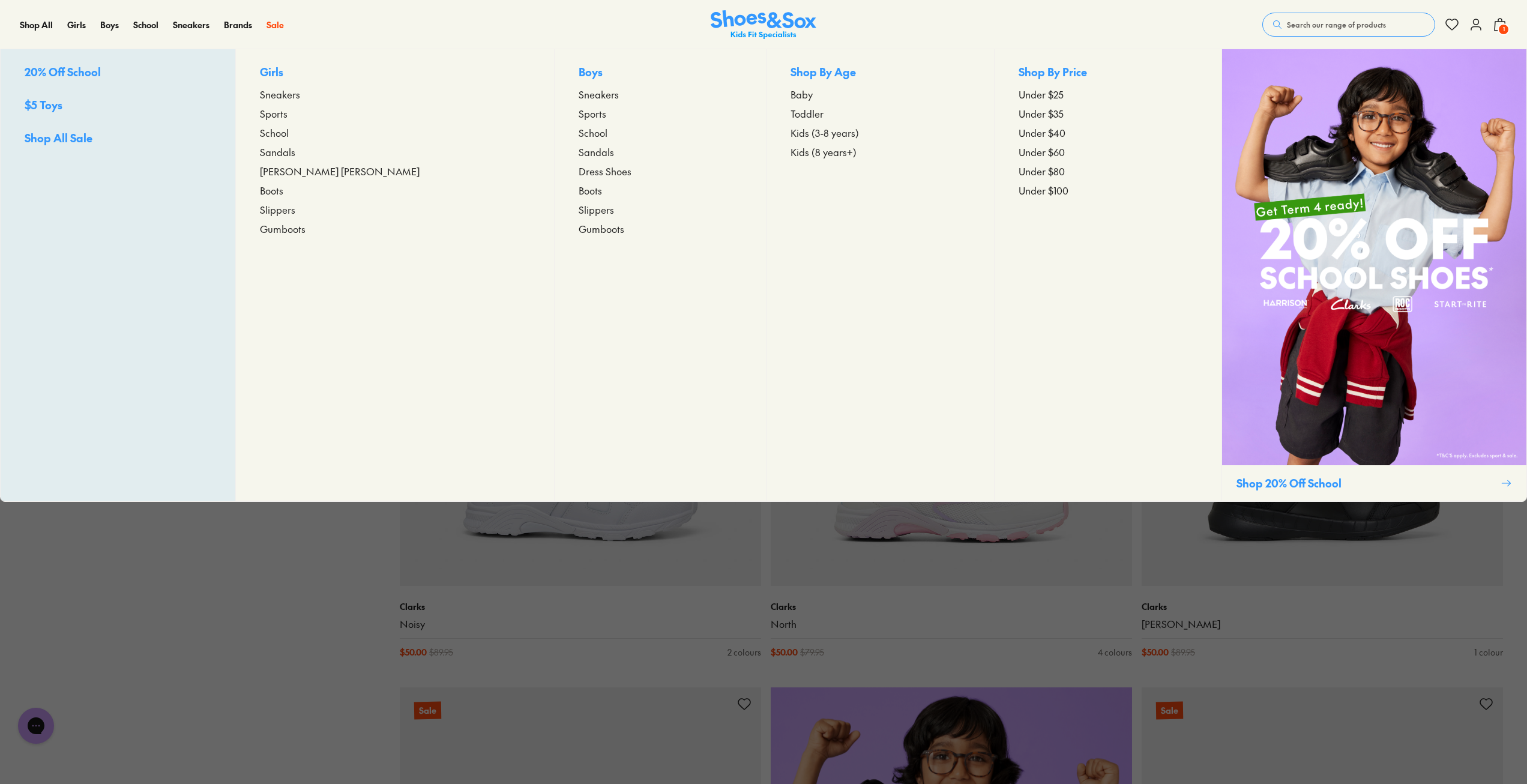
click at [579, 96] on span "Sneakers" at bounding box center [599, 94] width 40 height 14
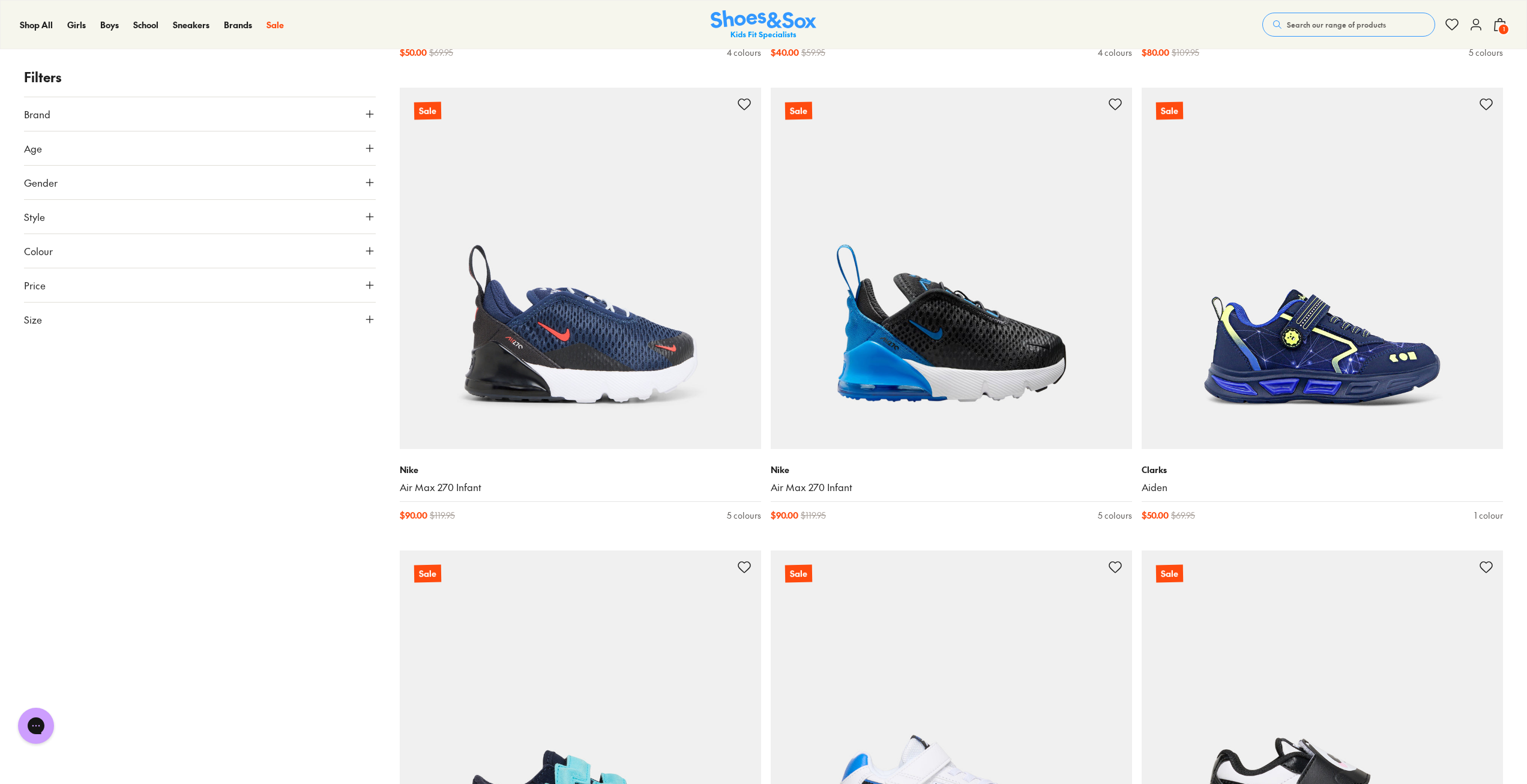
scroll to position [8105, 0]
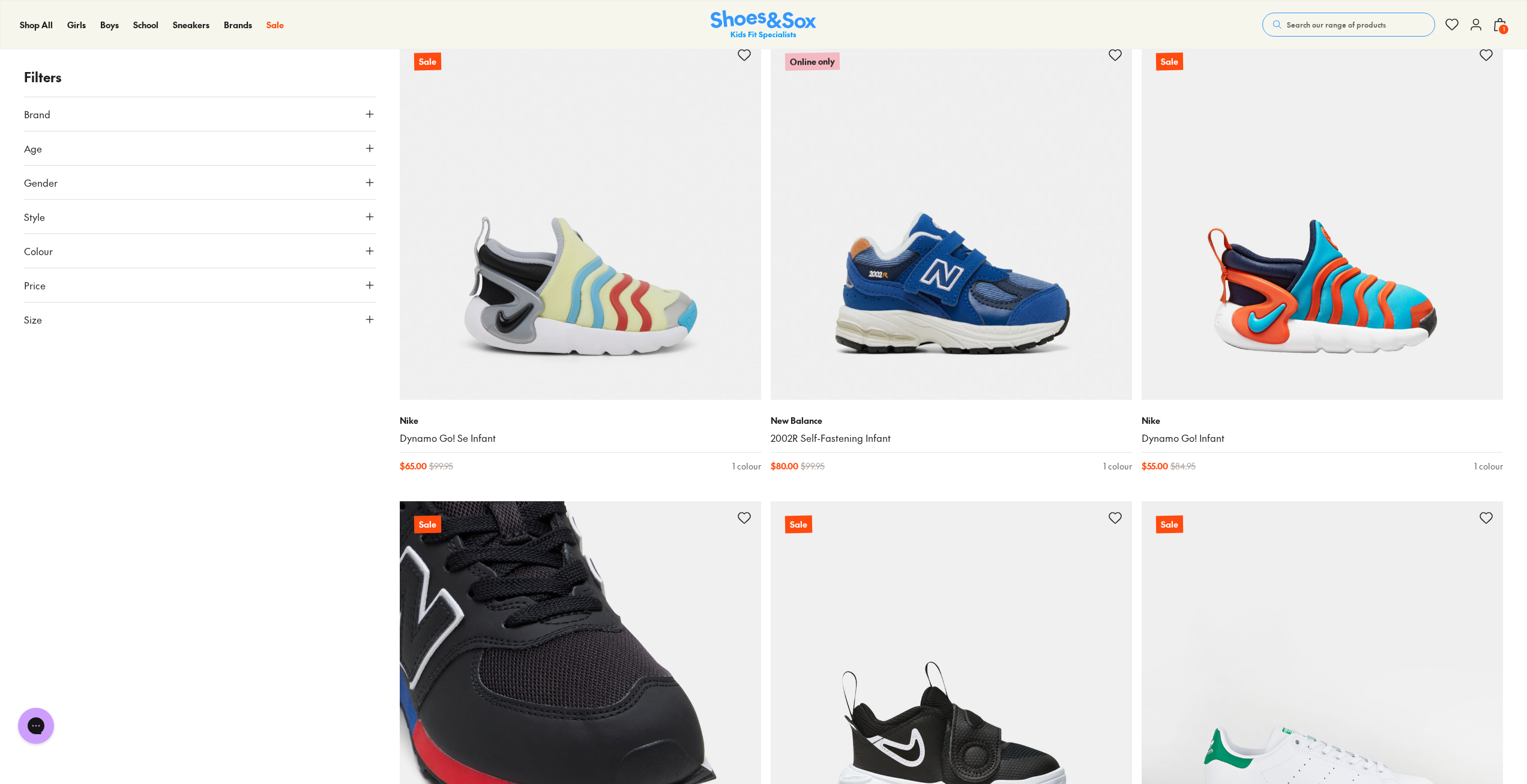
scroll to position [9906, 0]
